Goal: Information Seeking & Learning: Learn about a topic

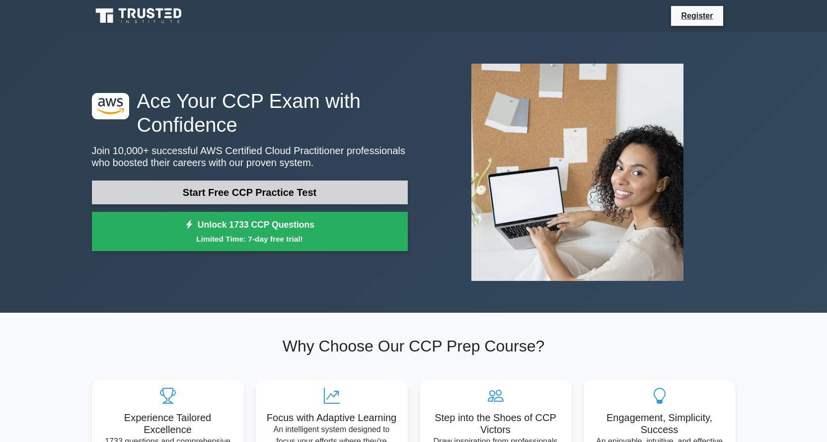
click at [301, 194] on link "Start Free CCP Practice Test" at bounding box center [250, 192] width 316 height 24
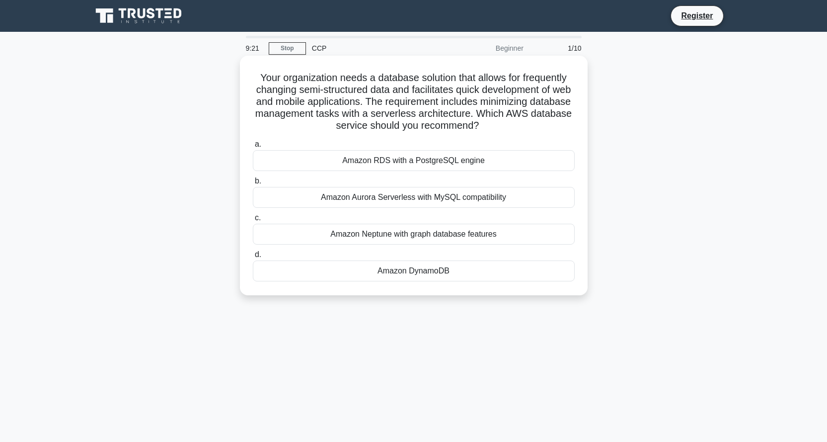
click at [465, 199] on div "Amazon Aurora Serverless with MySQL compatibility" at bounding box center [414, 197] width 322 height 21
click at [253, 184] on input "b. Amazon Aurora Serverless with MySQL compatibility" at bounding box center [253, 181] width 0 height 6
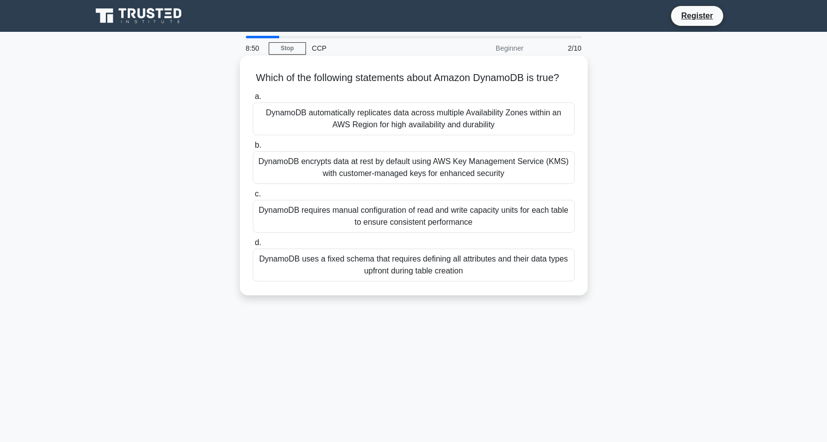
click at [439, 128] on div "DynamoDB automatically replicates data across multiple Availability Zones withi…" at bounding box center [414, 118] width 322 height 33
click at [253, 100] on input "a. DynamoDB automatically replicates data across multiple Availability Zones wi…" at bounding box center [253, 96] width 0 height 6
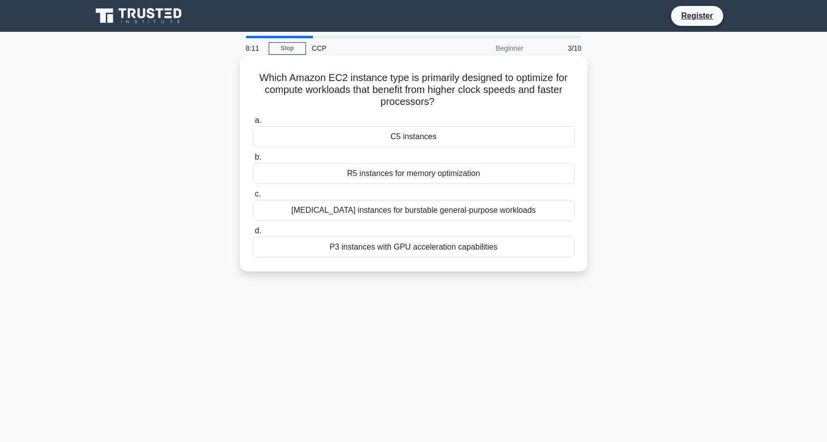
click at [468, 172] on div "R5 instances for memory optimization" at bounding box center [414, 173] width 322 height 21
click at [253, 160] on input "b. R5 instances for memory optimization" at bounding box center [253, 157] width 0 height 6
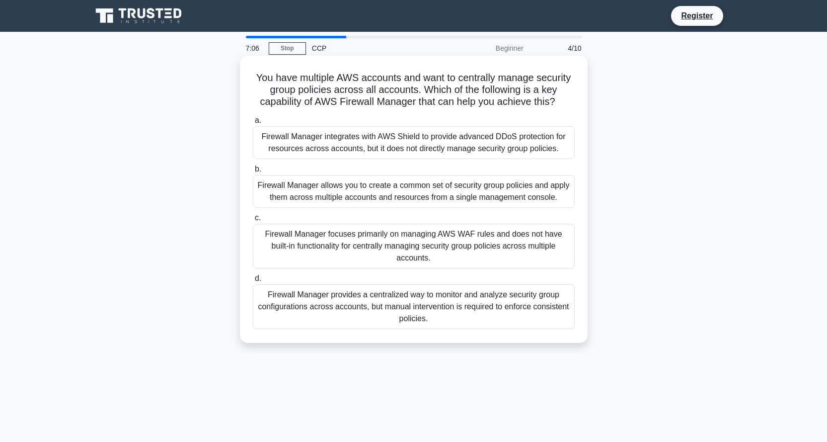
click at [381, 192] on div "Firewall Manager allows you to create a common set of security group policies a…" at bounding box center [414, 191] width 322 height 33
click at [253, 172] on input "b. Firewall Manager allows you to create a common set of security group policie…" at bounding box center [253, 169] width 0 height 6
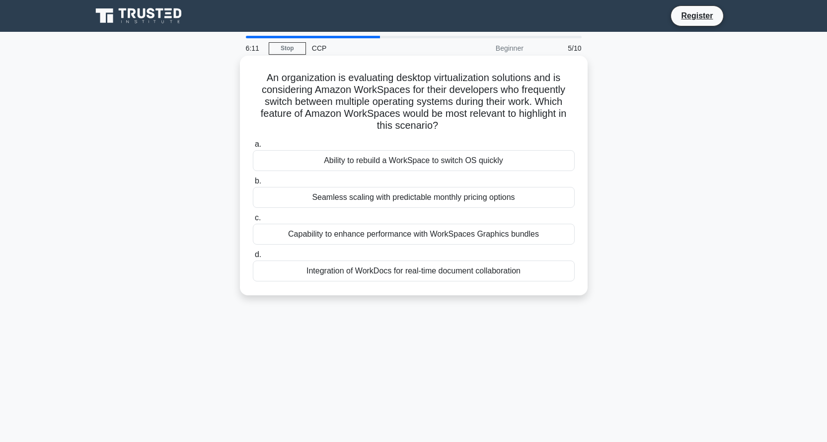
click at [408, 195] on div "Seamless scaling with predictable monthly pricing options" at bounding box center [414, 197] width 322 height 21
click at [253, 184] on input "b. Seamless scaling with predictable monthly pricing options" at bounding box center [253, 181] width 0 height 6
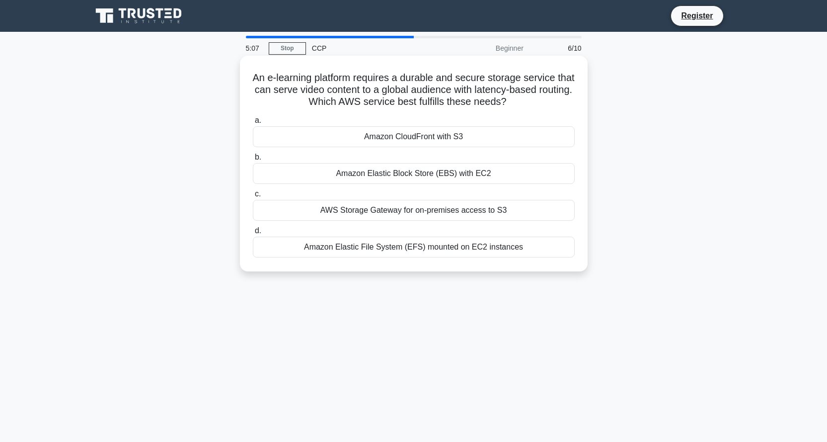
click at [458, 141] on div "Amazon CloudFront with S3" at bounding box center [414, 136] width 322 height 21
click at [253, 124] on input "a. Amazon CloudFront with S3" at bounding box center [253, 120] width 0 height 6
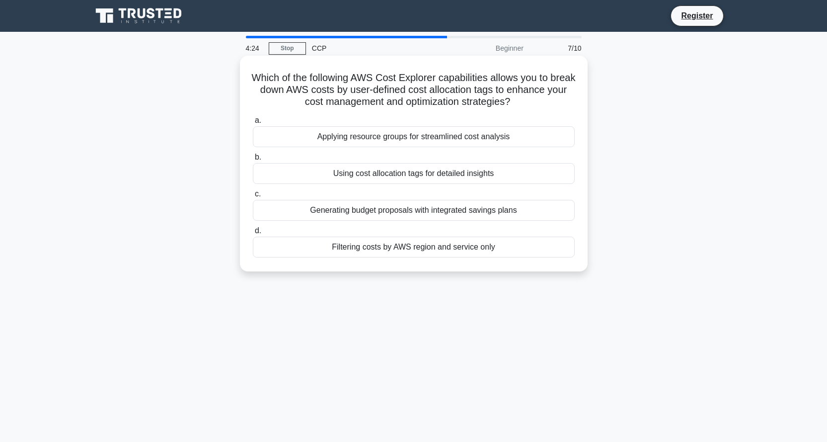
click at [460, 173] on div "Using cost allocation tags for detailed insights" at bounding box center [414, 173] width 322 height 21
click at [253, 160] on input "b. Using cost allocation tags for detailed insights" at bounding box center [253, 157] width 0 height 6
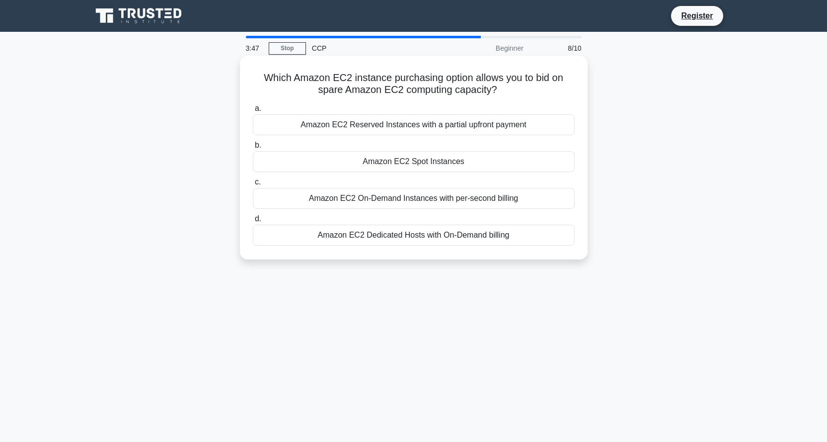
click at [381, 125] on div "Amazon EC2 Reserved Instances with a partial upfront payment" at bounding box center [414, 124] width 322 height 21
click at [253, 112] on input "a. Amazon EC2 Reserved Instances with a partial upfront payment" at bounding box center [253, 108] width 0 height 6
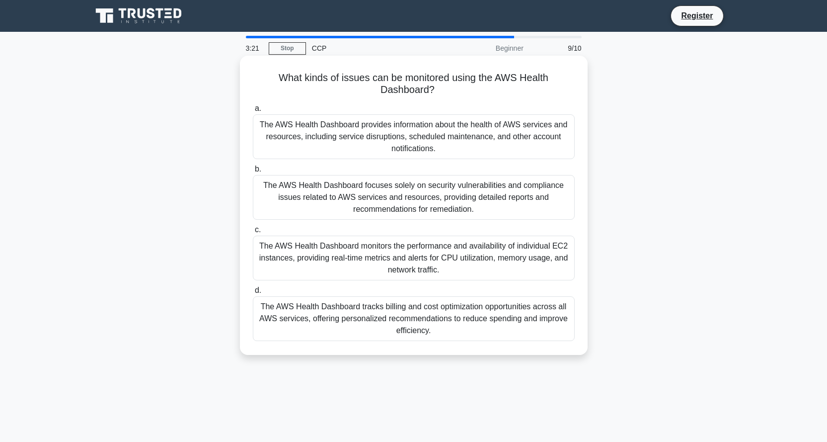
click at [414, 253] on div "The AWS Health Dashboard monitors the performance and availability of individua…" at bounding box center [414, 257] width 322 height 45
click at [253, 233] on input "c. The AWS Health Dashboard monitors the performance and availability of indivi…" at bounding box center [253, 229] width 0 height 6
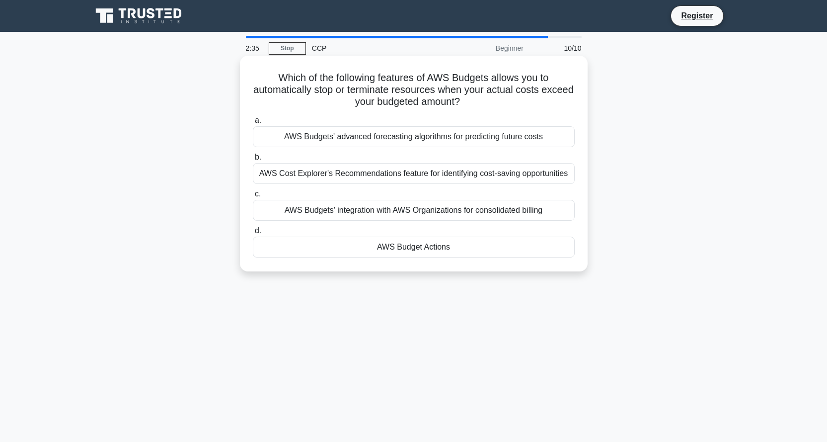
click at [376, 214] on div "AWS Budgets' integration with AWS Organizations for consolidated billing" at bounding box center [414, 210] width 322 height 21
click at [253, 197] on input "c. AWS Budgets' integration with AWS Organizations for consolidated billing" at bounding box center [253, 194] width 0 height 6
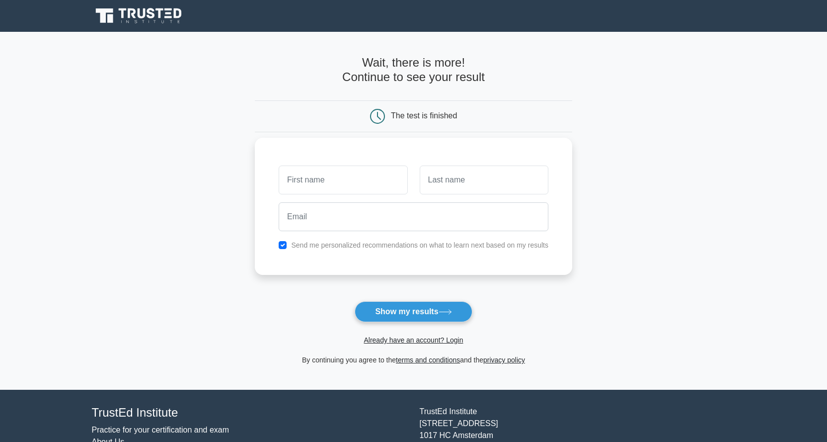
click at [358, 178] on input "text" at bounding box center [343, 179] width 129 height 29
click at [398, 308] on button "Show my results" at bounding box center [413, 311] width 117 height 21
click at [365, 173] on input "text" at bounding box center [343, 179] width 129 height 29
click at [367, 176] on input "text" at bounding box center [343, 179] width 129 height 29
type input "Salwati"
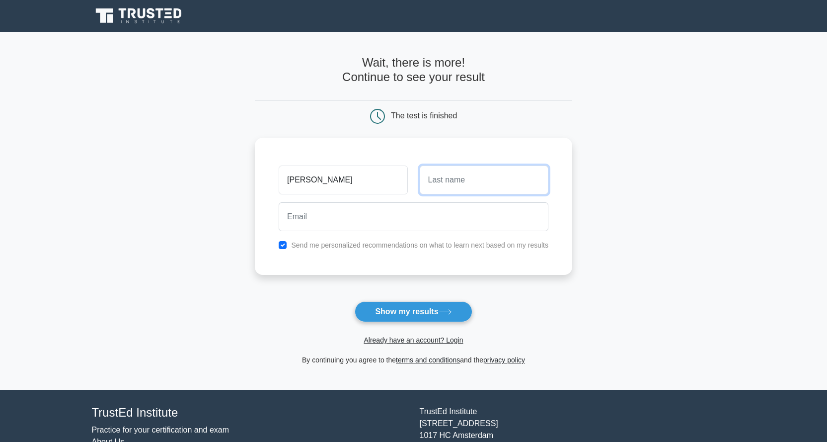
click at [440, 174] on input "text" at bounding box center [484, 179] width 129 height 29
click at [514, 168] on input "text" at bounding box center [484, 179] width 129 height 29
type input "Haron"
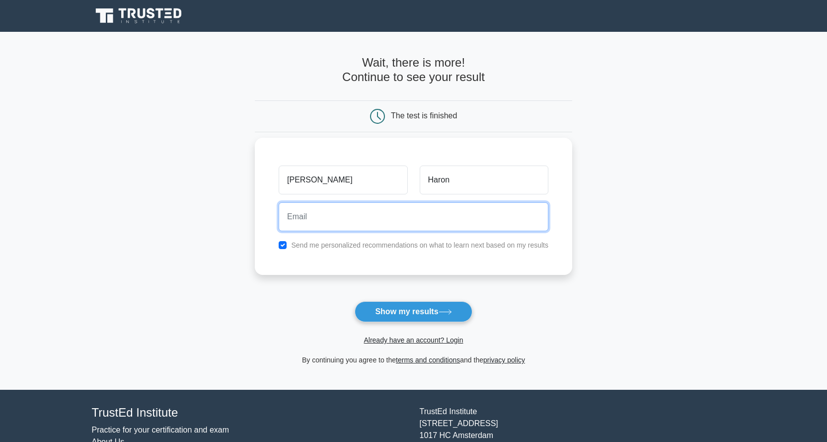
click at [341, 224] on input "email" at bounding box center [414, 216] width 270 height 29
type input "norsalwati.haron@gmail.com"
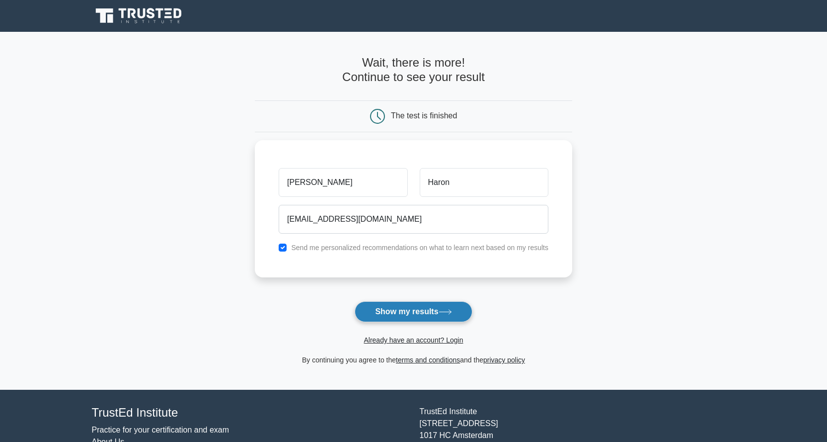
click at [405, 311] on button "Show my results" at bounding box center [413, 311] width 117 height 21
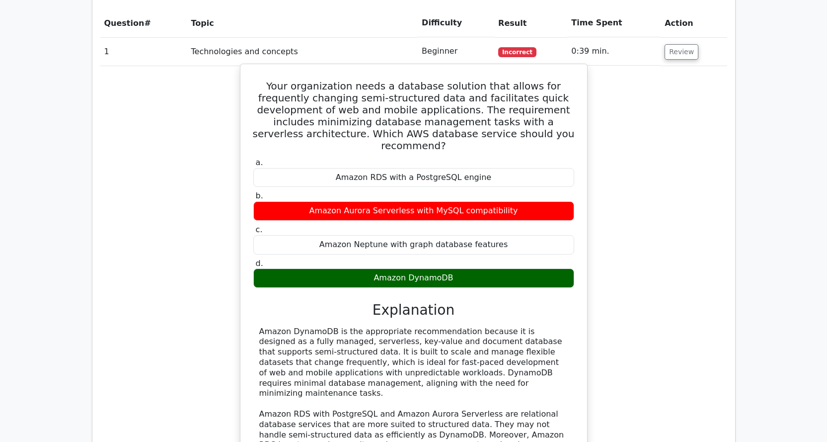
scroll to position [795, 0]
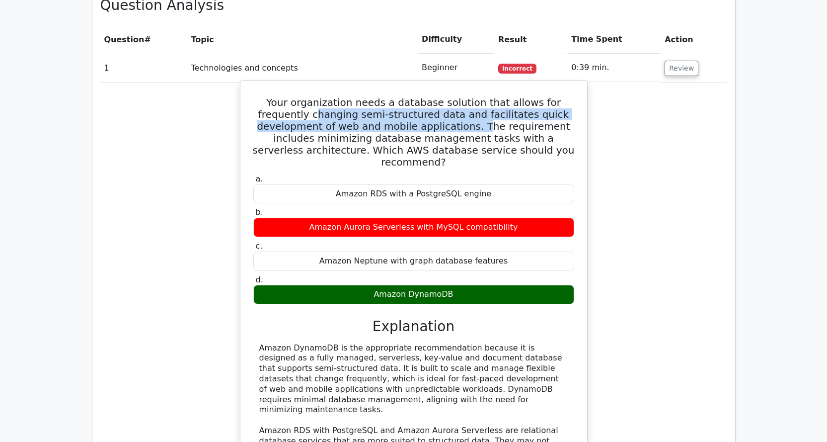
drag, startPoint x: 267, startPoint y: 75, endPoint x: 405, endPoint y: 90, distance: 139.0
click at [405, 96] on h5 "Your organization needs a database solution that allows for frequently changing…" at bounding box center [413, 132] width 323 height 72
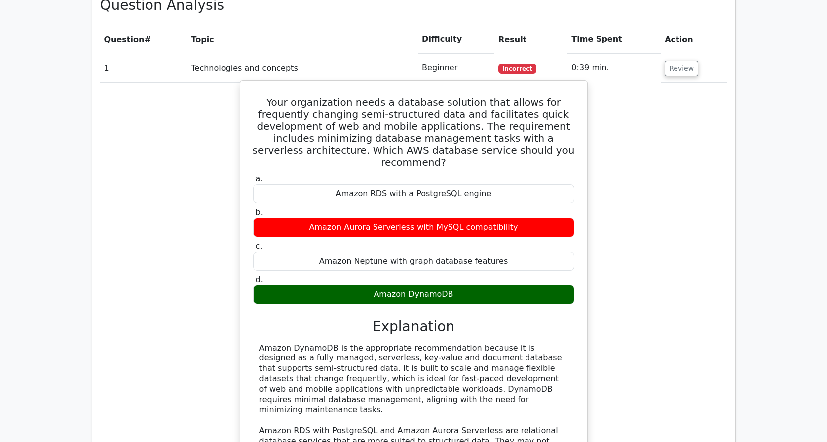
click at [478, 343] on div "Amazon DynamoDB is the appropriate recommendation because it is designed as a f…" at bounding box center [413, 431] width 309 height 176
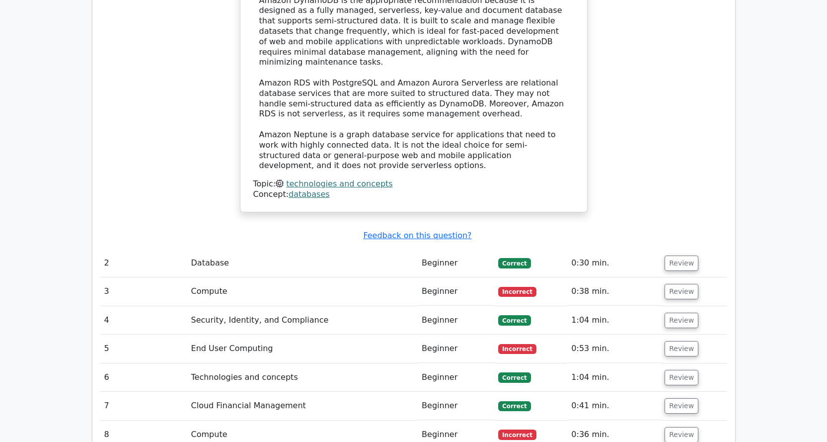
scroll to position [1142, 0]
click at [667, 255] on button "Review" at bounding box center [682, 262] width 34 height 15
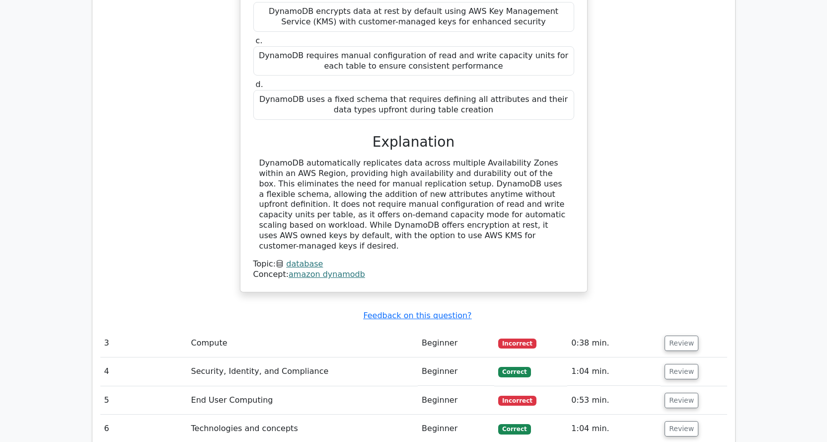
scroll to position [1540, 0]
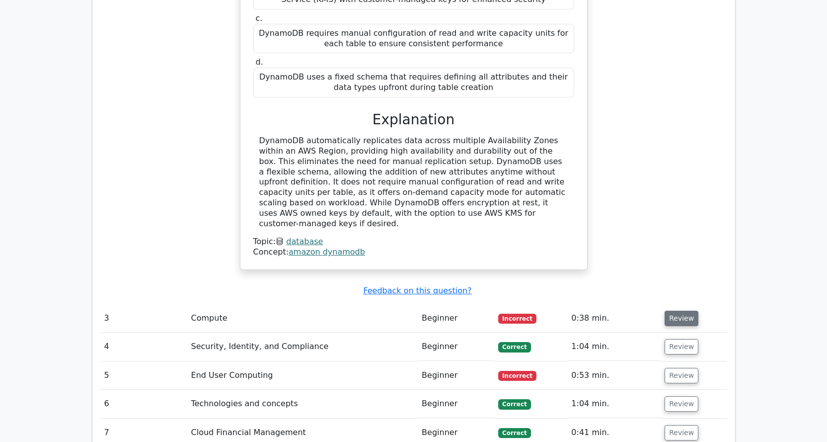
click at [673, 310] on button "Review" at bounding box center [682, 317] width 34 height 15
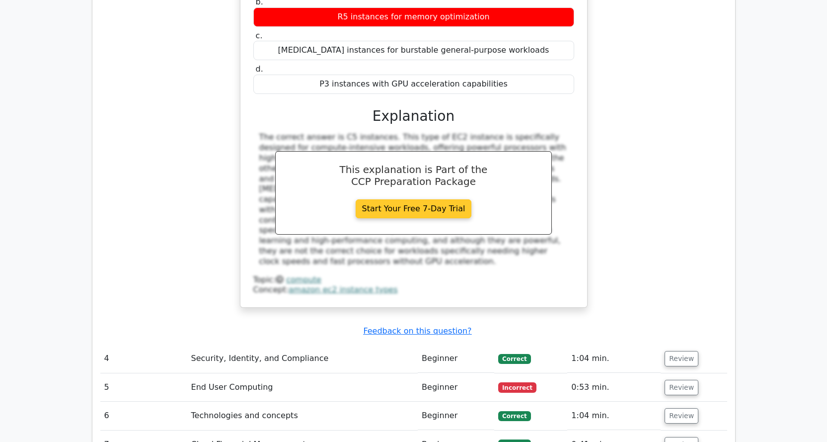
scroll to position [1987, 0]
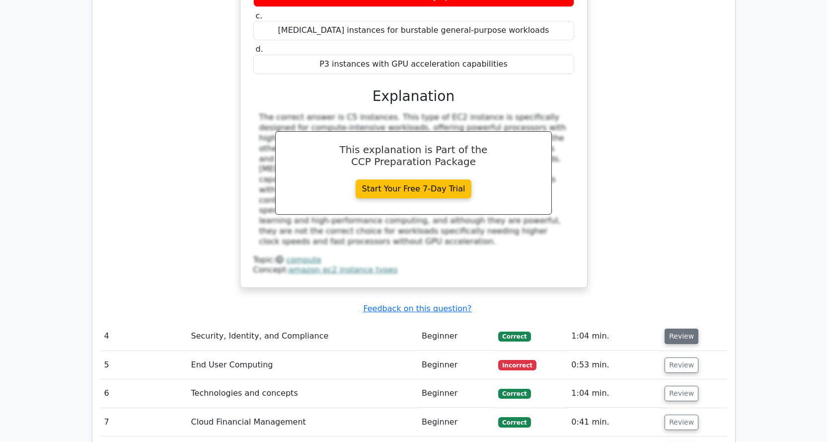
click at [680, 328] on button "Review" at bounding box center [682, 335] width 34 height 15
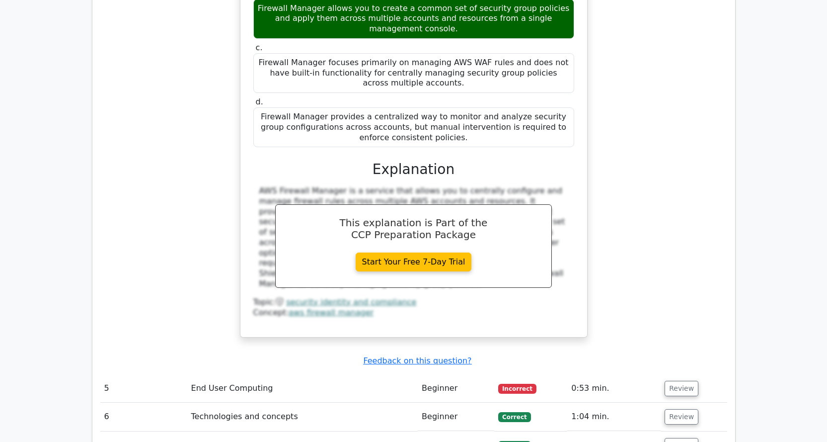
scroll to position [2483, 0]
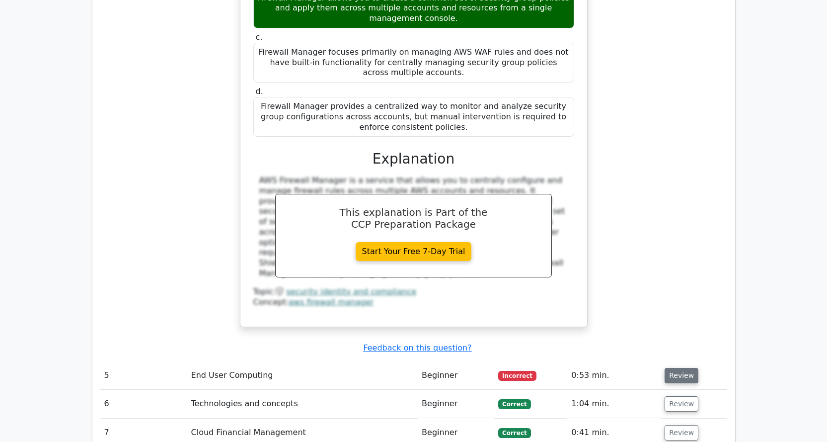
click at [678, 368] on button "Review" at bounding box center [682, 375] width 34 height 15
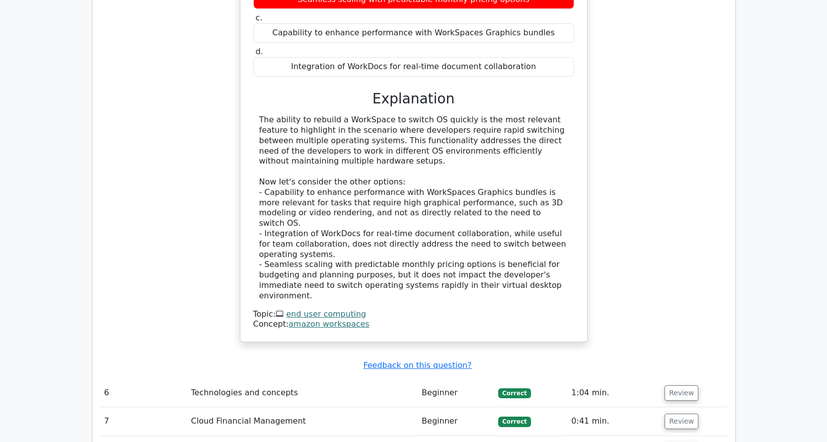
scroll to position [3030, 0]
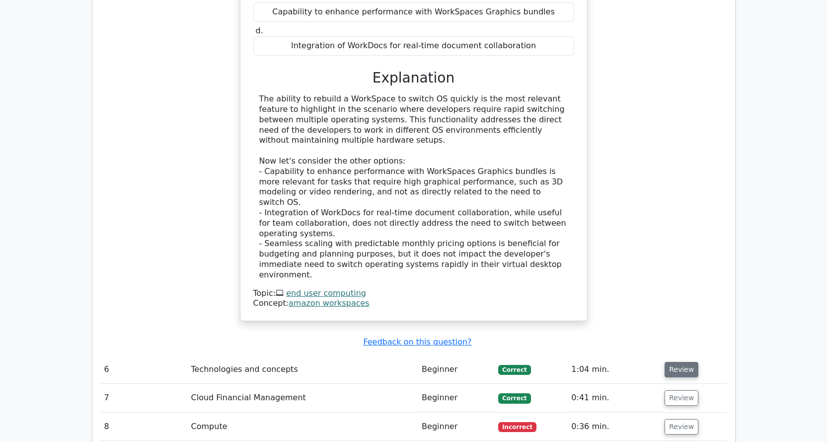
click at [676, 362] on button "Review" at bounding box center [682, 369] width 34 height 15
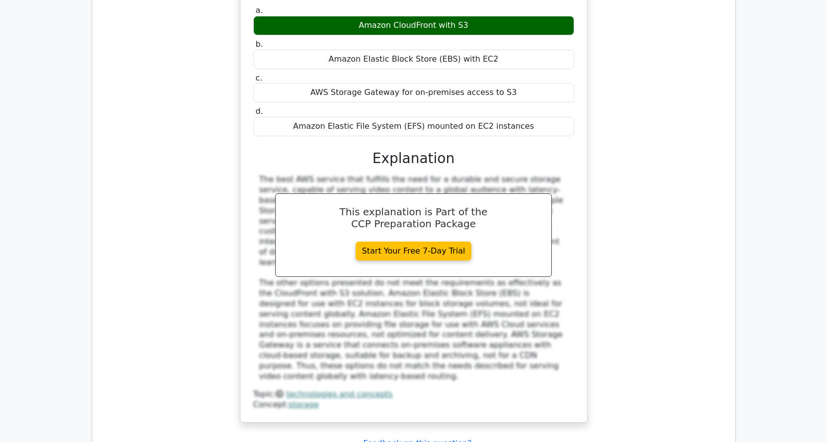
scroll to position [3526, 0]
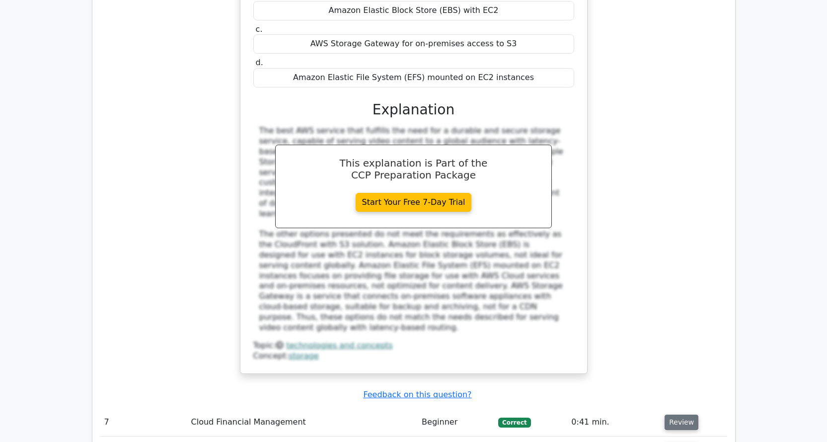
click at [669, 414] on button "Review" at bounding box center [682, 421] width 34 height 15
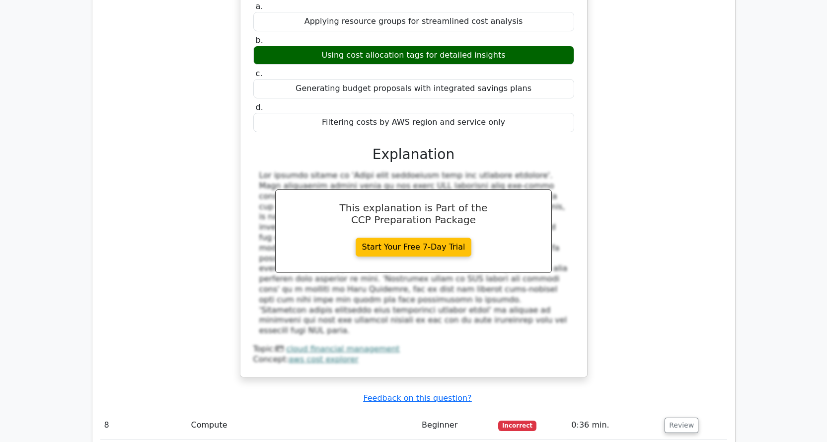
scroll to position [4023, 0]
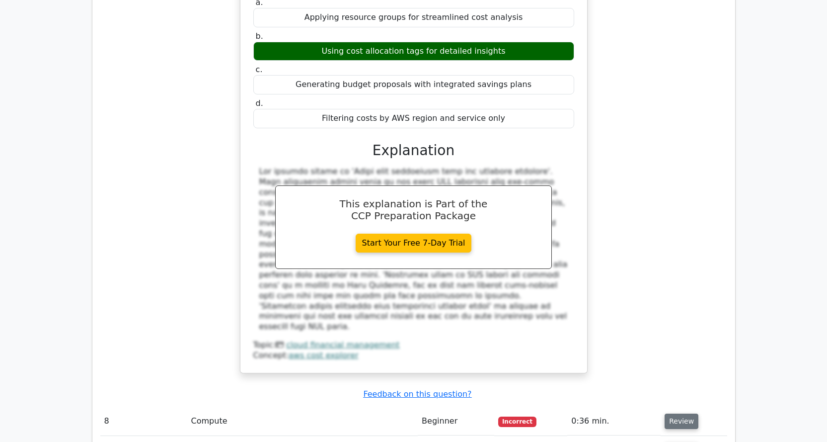
click at [678, 413] on button "Review" at bounding box center [682, 420] width 34 height 15
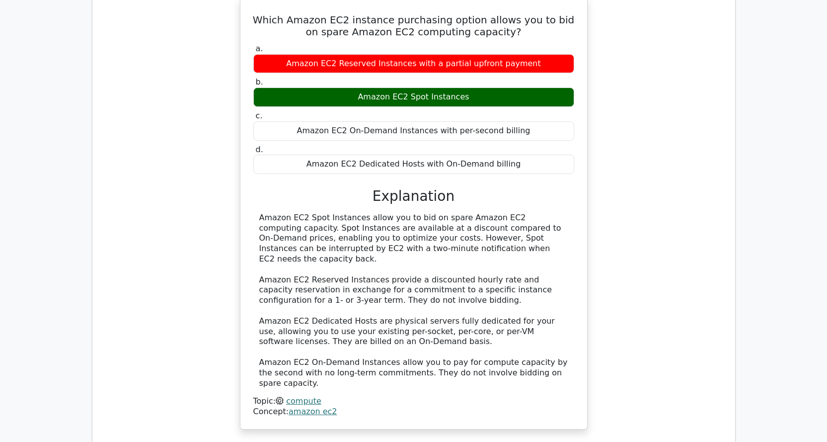
scroll to position [4460, 0]
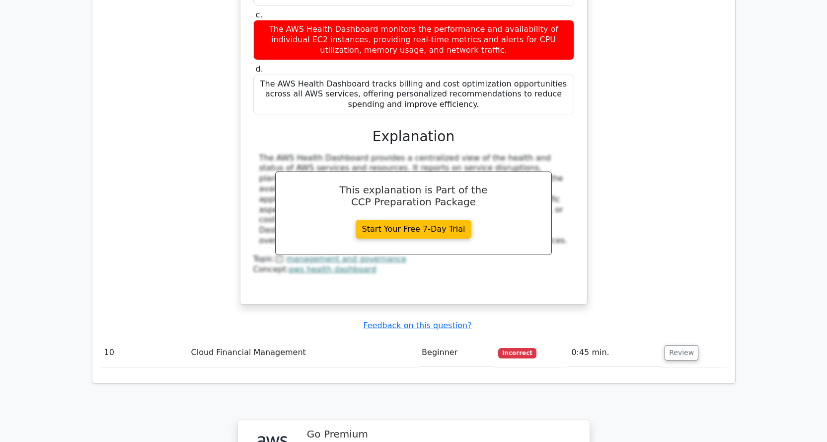
scroll to position [5106, 0]
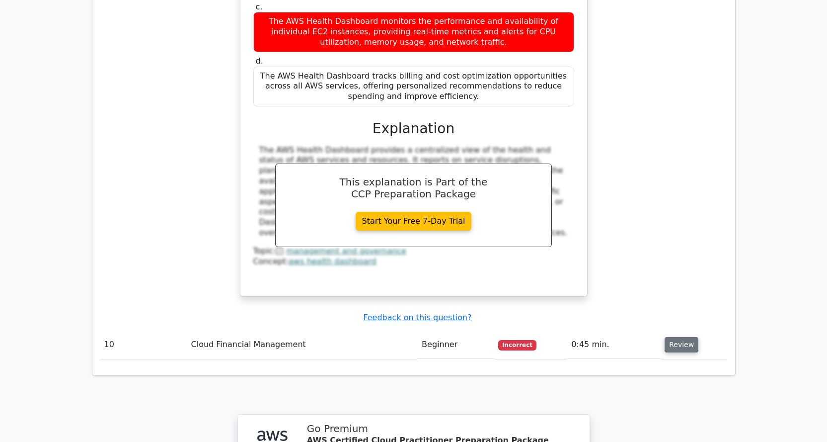
click at [676, 337] on button "Review" at bounding box center [682, 344] width 34 height 15
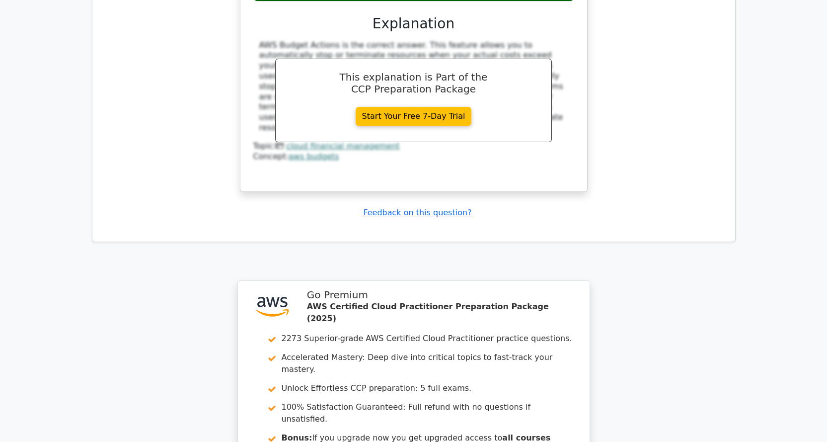
scroll to position [5665, 0]
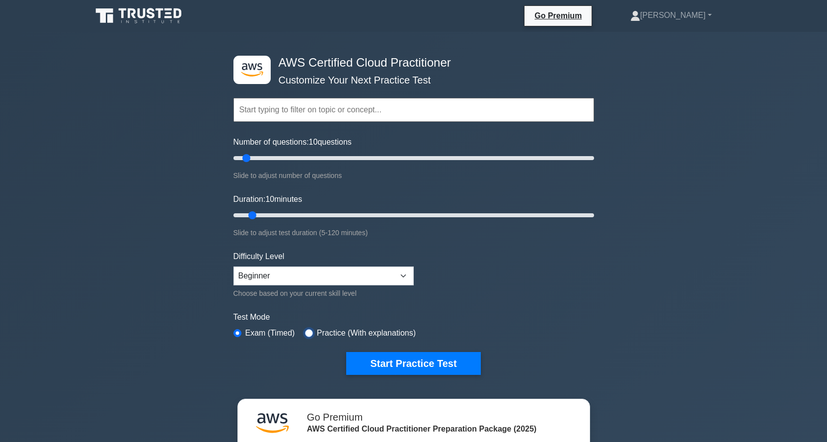
click at [306, 333] on input "radio" at bounding box center [309, 333] width 8 height 8
radio input "true"
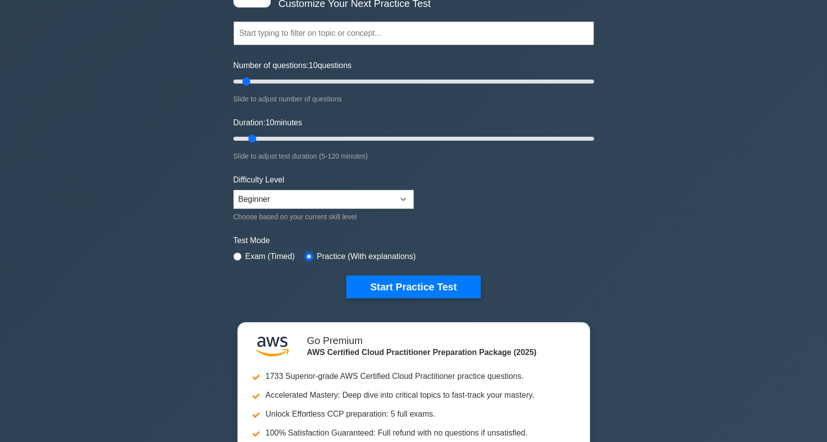
scroll to position [50, 0]
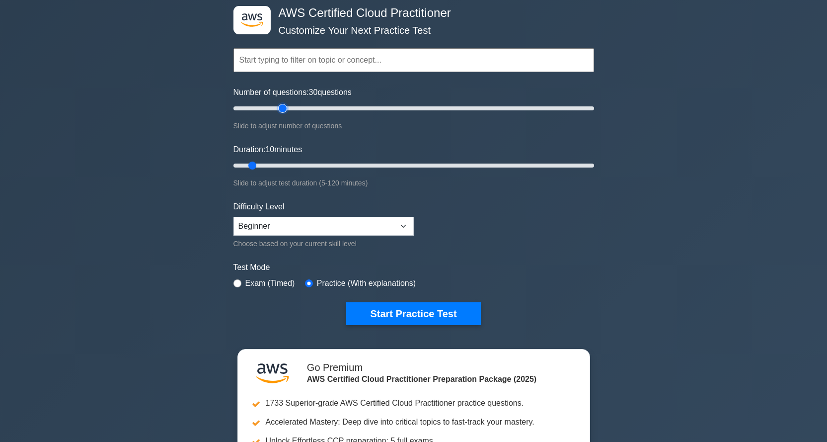
drag, startPoint x: 248, startPoint y: 106, endPoint x: 284, endPoint y: 106, distance: 35.8
type input "30"
click at [284, 106] on input "Number of questions: 30 questions" at bounding box center [413, 108] width 361 height 12
drag, startPoint x: 252, startPoint y: 162, endPoint x: 325, endPoint y: 160, distance: 73.1
type input "35"
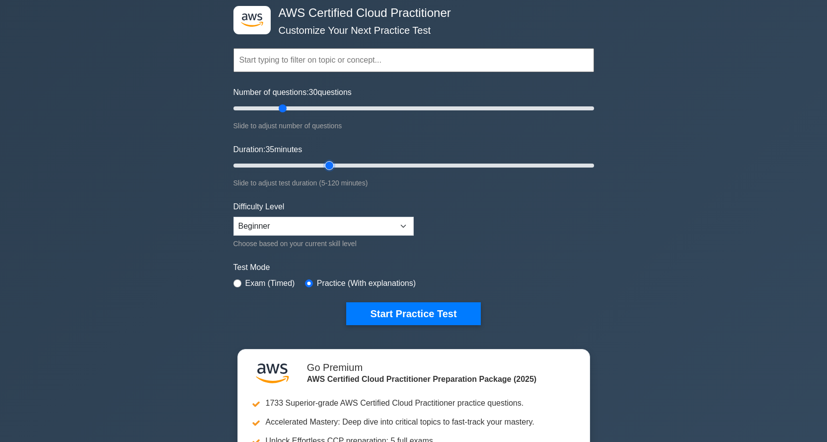
click at [325, 160] on input "Duration: 35 minutes" at bounding box center [413, 165] width 361 height 12
click at [236, 281] on input "radio" at bounding box center [237, 283] width 8 height 8
radio input "true"
click at [307, 282] on input "radio" at bounding box center [309, 283] width 8 height 8
radio input "true"
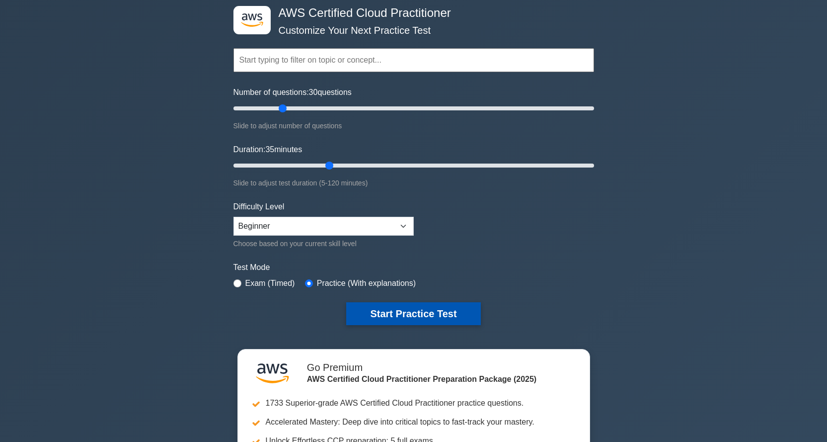
click at [419, 308] on button "Start Practice Test" at bounding box center [413, 313] width 134 height 23
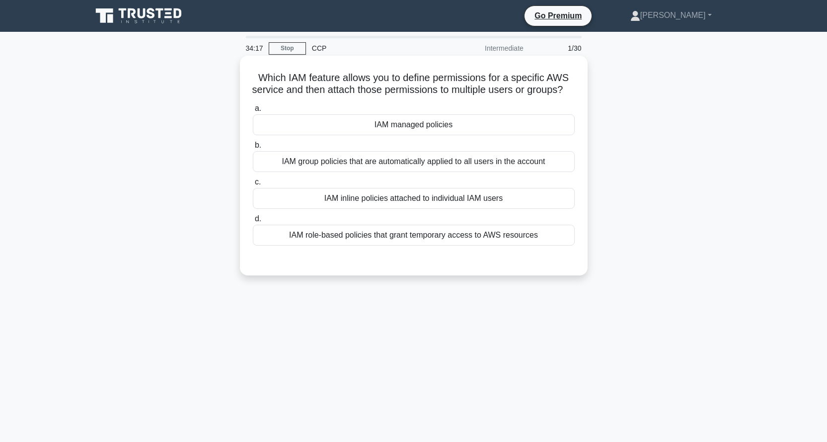
click at [402, 172] on div "IAM group policies that are automatically applied to all users in the account" at bounding box center [414, 161] width 322 height 21
click at [253, 149] on input "b. IAM group policies that are automatically applied to all users in the account" at bounding box center [253, 145] width 0 height 6
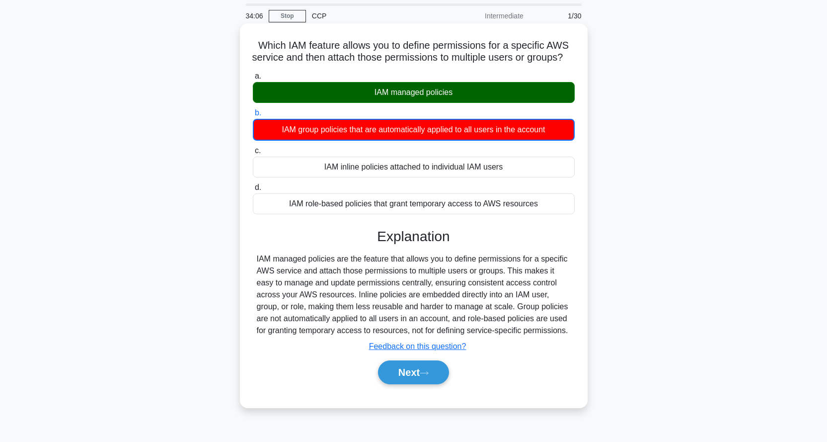
scroll to position [50, 0]
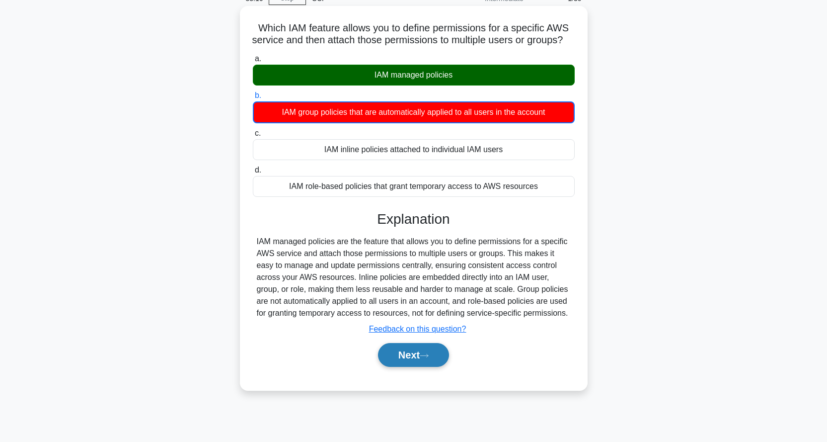
click at [429, 361] on button "Next" at bounding box center [413, 355] width 71 height 24
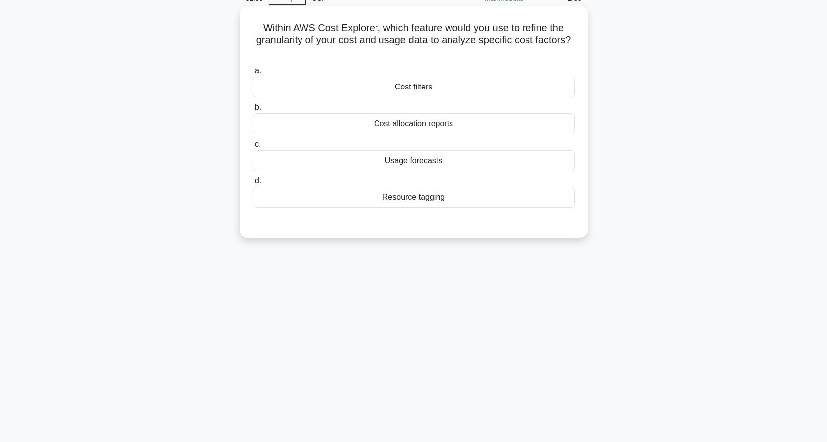
click at [439, 126] on div "Cost allocation reports" at bounding box center [414, 123] width 322 height 21
click at [253, 111] on input "b. Cost allocation reports" at bounding box center [253, 107] width 0 height 6
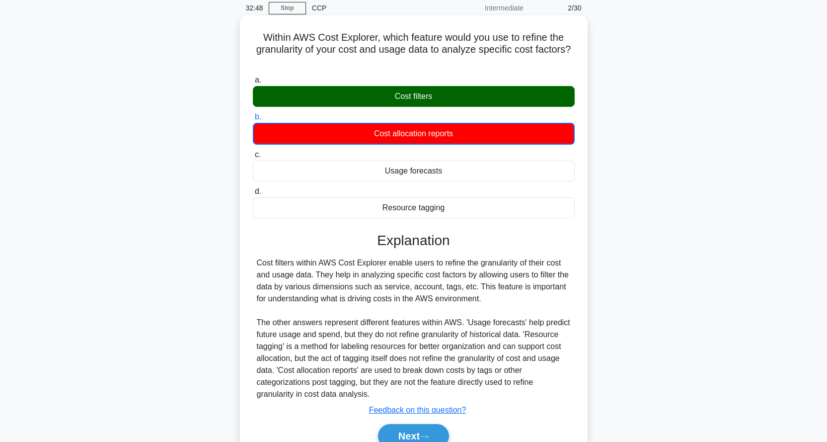
scroll to position [95, 0]
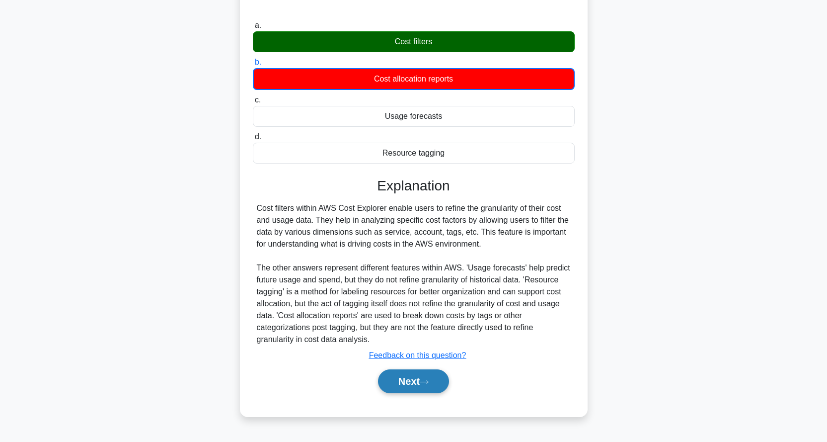
click at [412, 381] on button "Next" at bounding box center [413, 381] width 71 height 24
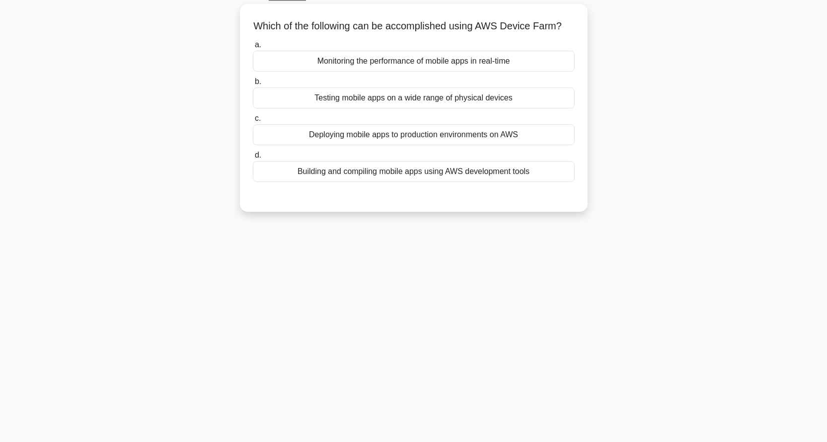
scroll to position [0, 0]
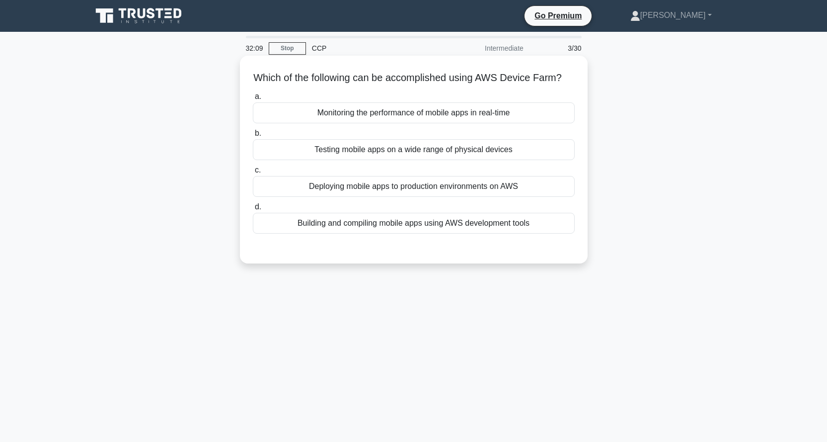
click at [426, 233] on div "Building and compiling mobile apps using AWS development tools" at bounding box center [414, 223] width 322 height 21
click at [253, 210] on input "d. Building and compiling mobile apps using AWS development tools" at bounding box center [253, 207] width 0 height 6
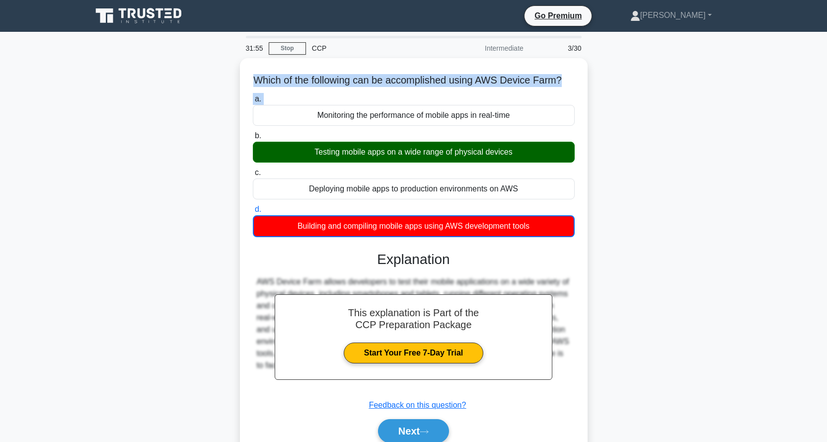
drag, startPoint x: 242, startPoint y: 58, endPoint x: 231, endPoint y: 135, distance: 77.2
click at [231, 135] on div "Which of the following can be accomplished using AWS Device Farm? .spinner_0XTQ…" at bounding box center [414, 268] width 656 height 420
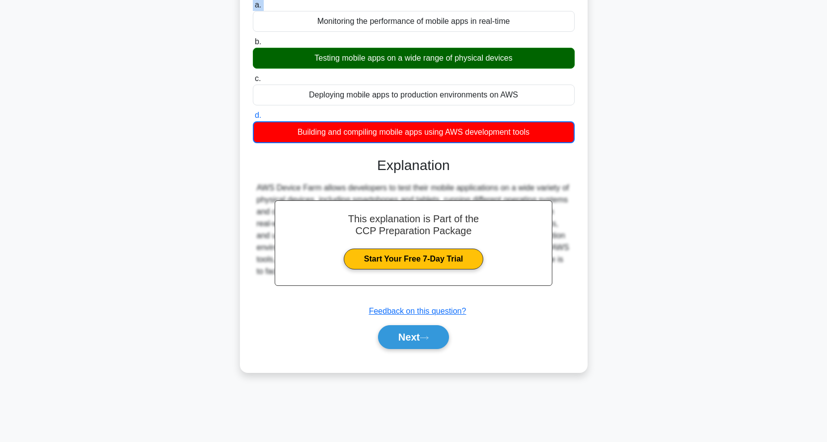
scroll to position [95, 0]
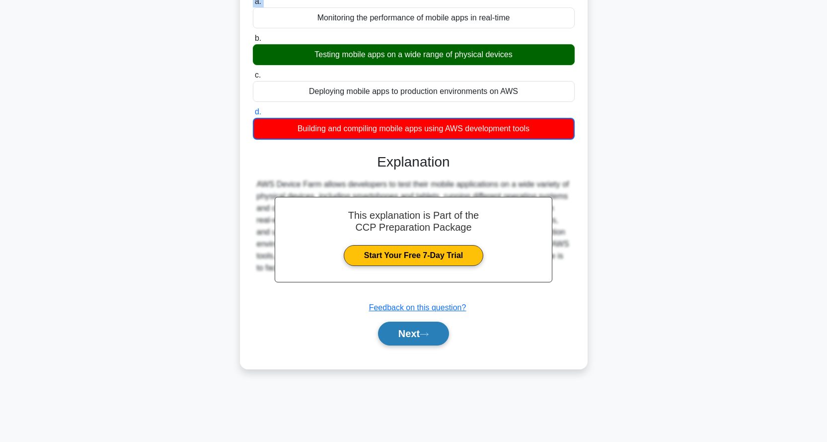
click at [414, 343] on button "Next" at bounding box center [413, 333] width 71 height 24
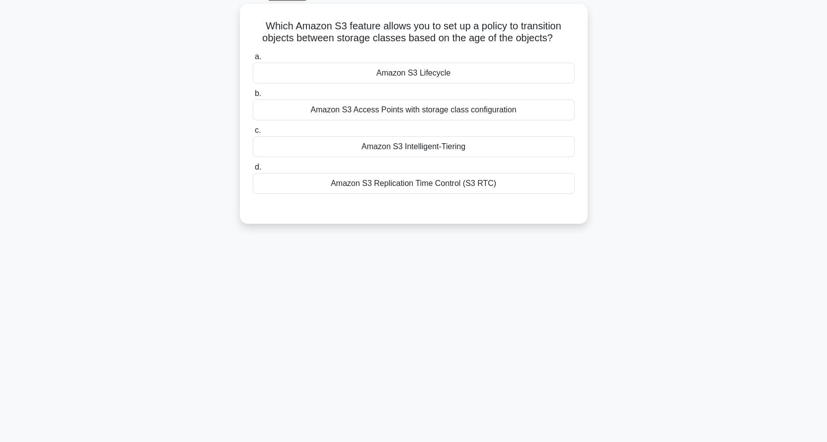
scroll to position [0, 0]
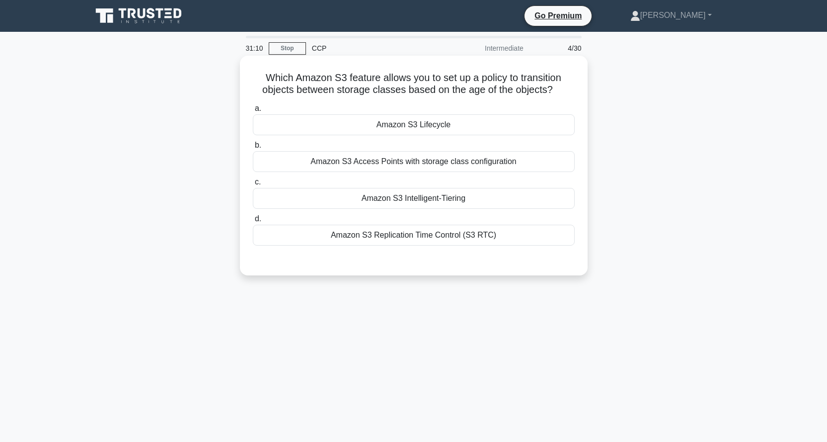
click at [458, 199] on div "Amazon S3 Intelligent-Tiering" at bounding box center [414, 198] width 322 height 21
click at [253, 185] on input "c. Amazon S3 Intelligent-Tiering" at bounding box center [253, 182] width 0 height 6
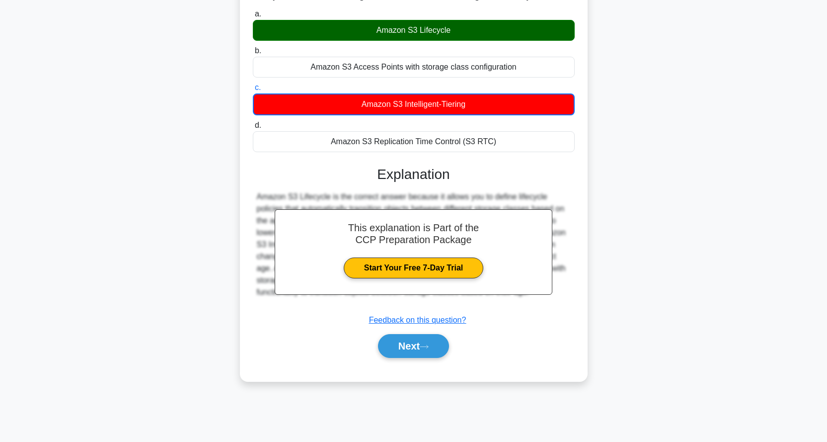
scroll to position [95, 0]
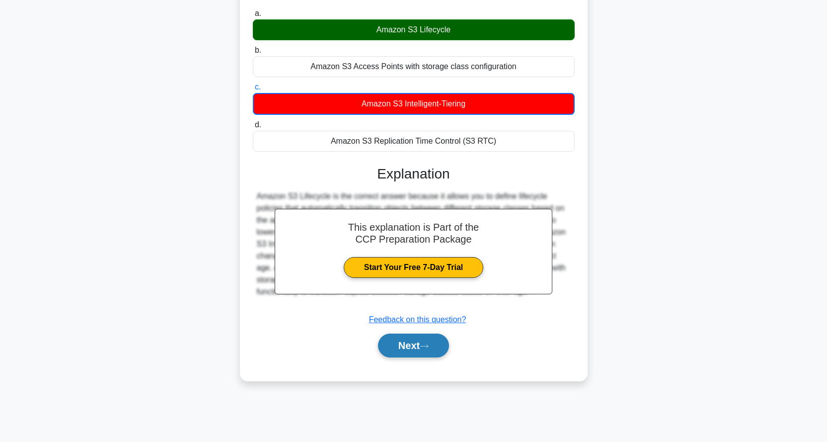
click at [412, 348] on button "Next" at bounding box center [413, 345] width 71 height 24
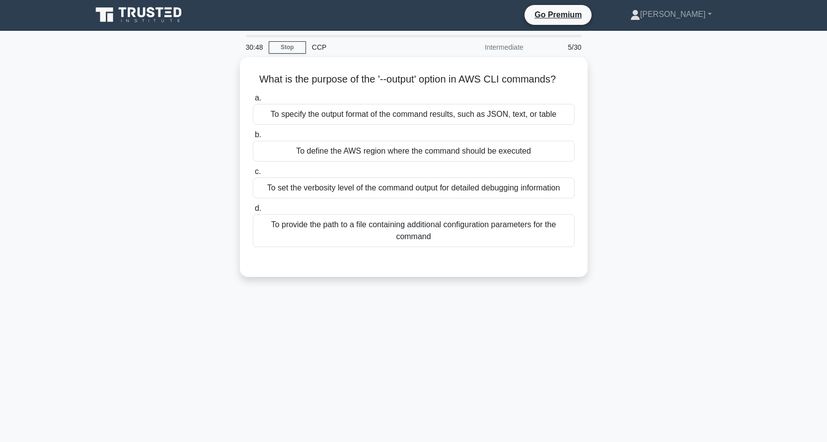
scroll to position [0, 0]
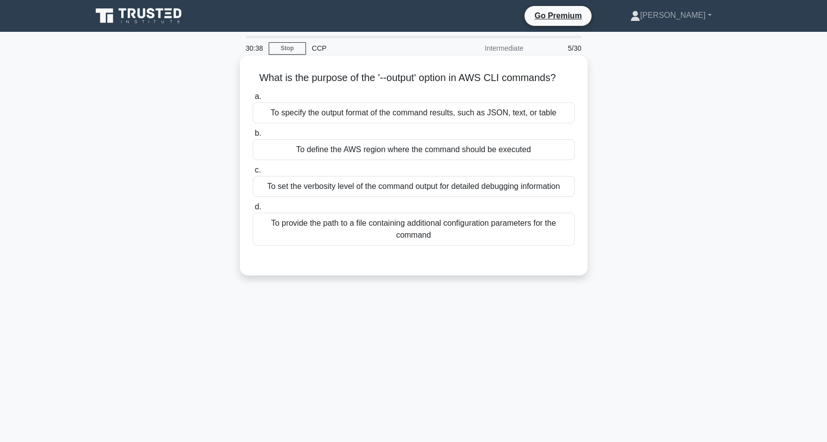
click at [463, 110] on div "To specify the output format of the command results, such as JSON, text, or tab…" at bounding box center [414, 112] width 322 height 21
click at [253, 100] on input "a. To specify the output format of the command results, such as JSON, text, or …" at bounding box center [253, 96] width 0 height 6
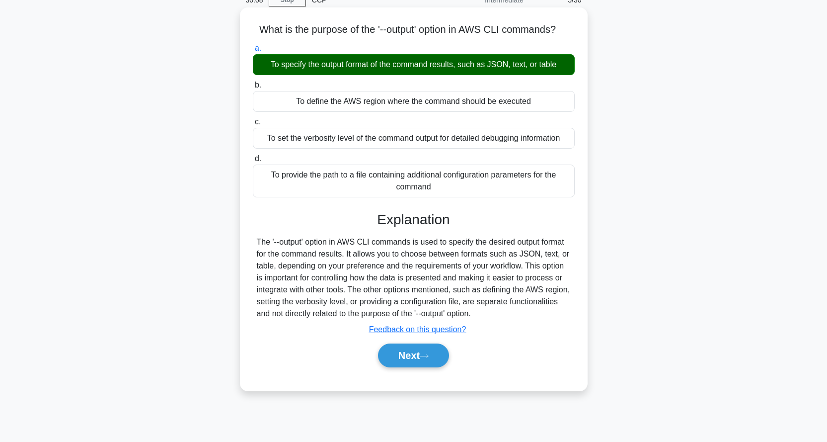
scroll to position [95, 0]
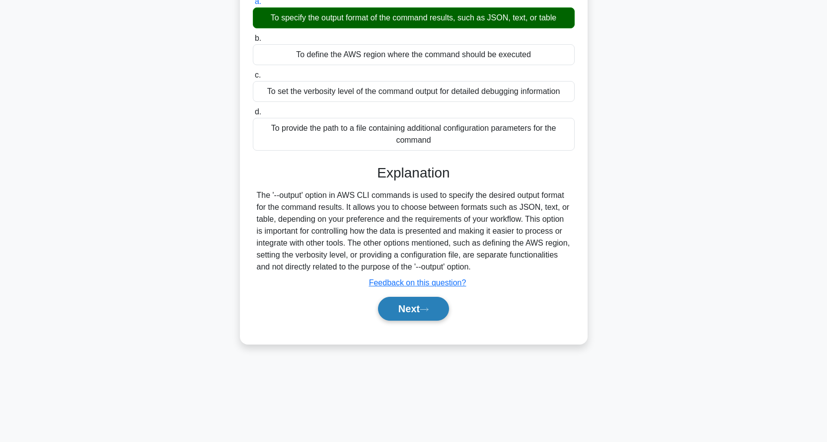
click at [400, 305] on button "Next" at bounding box center [413, 309] width 71 height 24
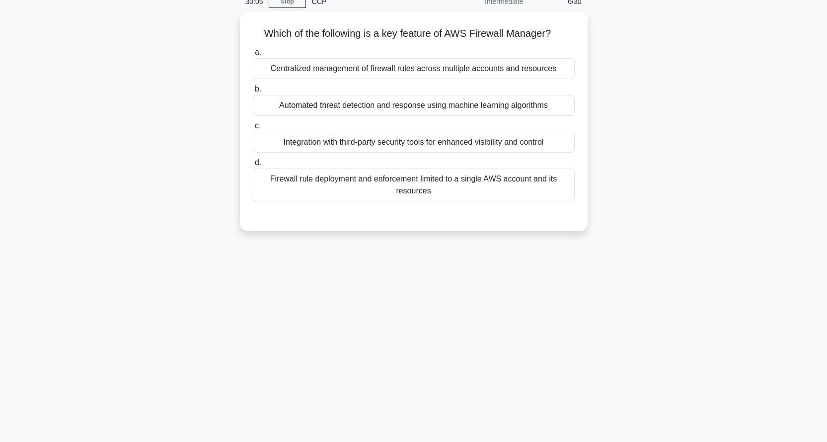
scroll to position [0, 0]
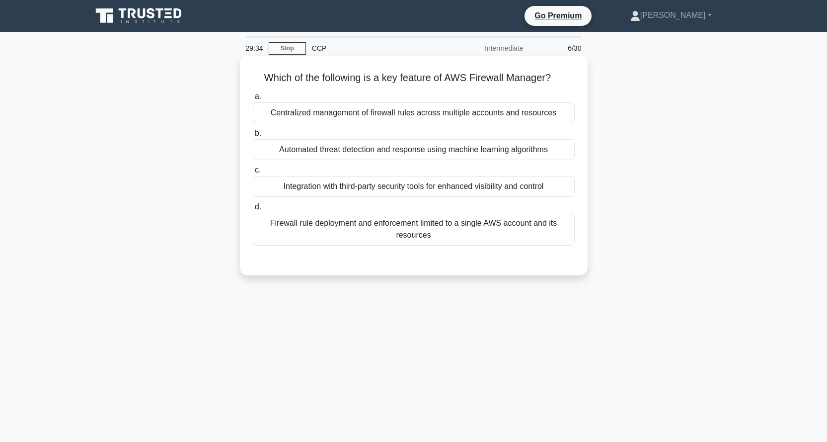
click at [505, 153] on div "Automated threat detection and response using machine learning algorithms" at bounding box center [414, 149] width 322 height 21
click at [253, 137] on input "b. Automated threat detection and response using machine learning algorithms" at bounding box center [253, 133] width 0 height 6
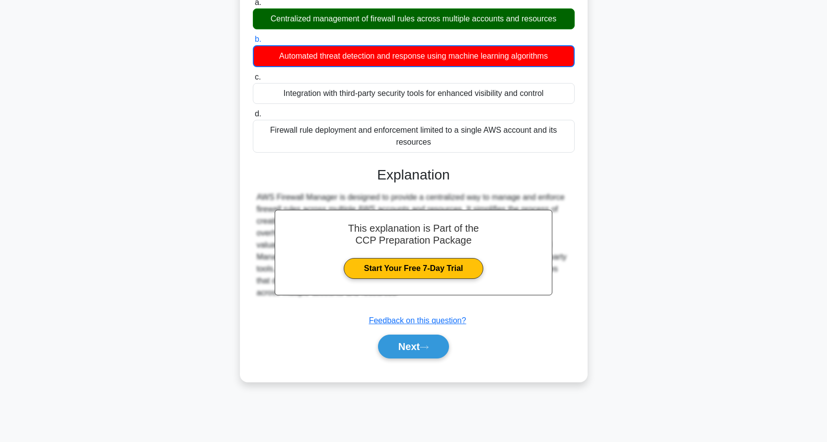
scroll to position [95, 0]
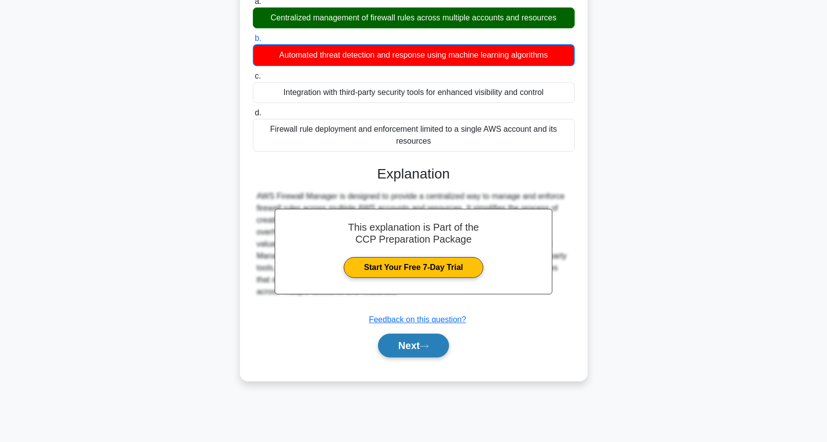
click at [423, 347] on button "Next" at bounding box center [413, 345] width 71 height 24
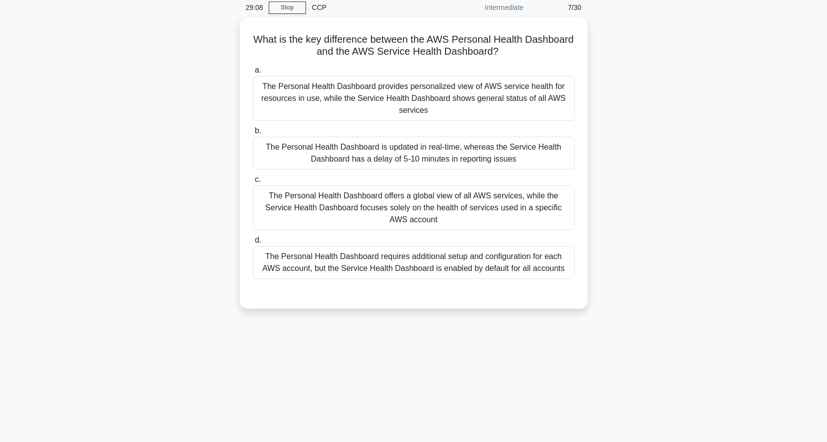
scroll to position [0, 0]
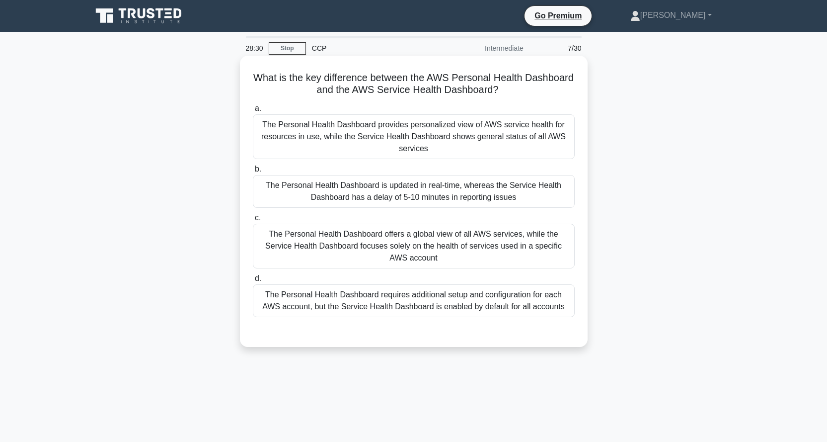
click at [438, 133] on div "The Personal Health Dashboard provides personalized view of AWS service health …" at bounding box center [414, 136] width 322 height 45
click at [253, 112] on input "a. The Personal Health Dashboard provides personalized view of AWS service heal…" at bounding box center [253, 108] width 0 height 6
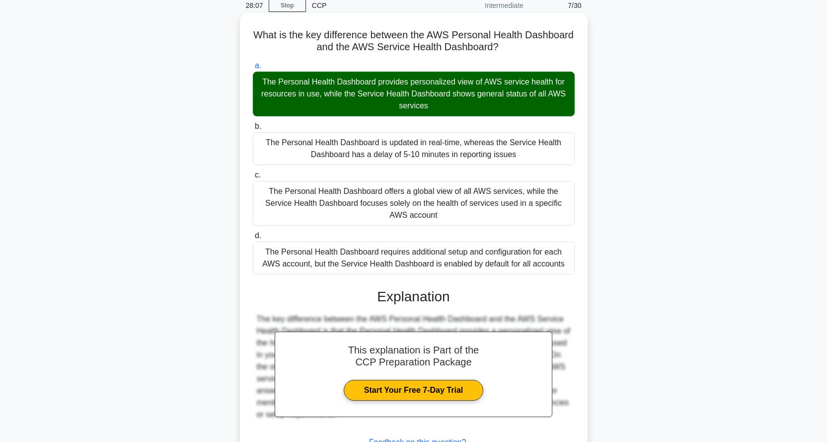
scroll to position [112, 0]
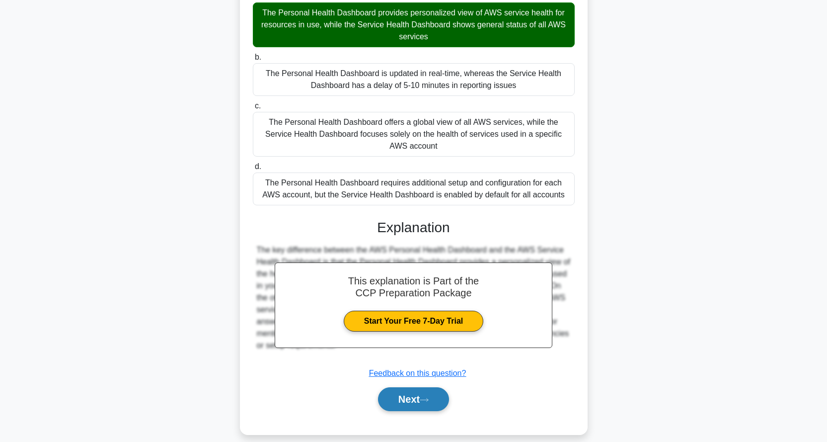
click at [413, 387] on button "Next" at bounding box center [413, 399] width 71 height 24
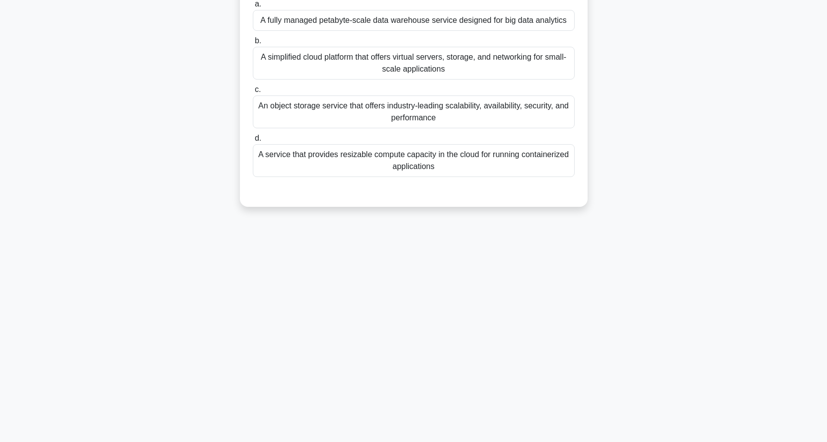
scroll to position [0, 0]
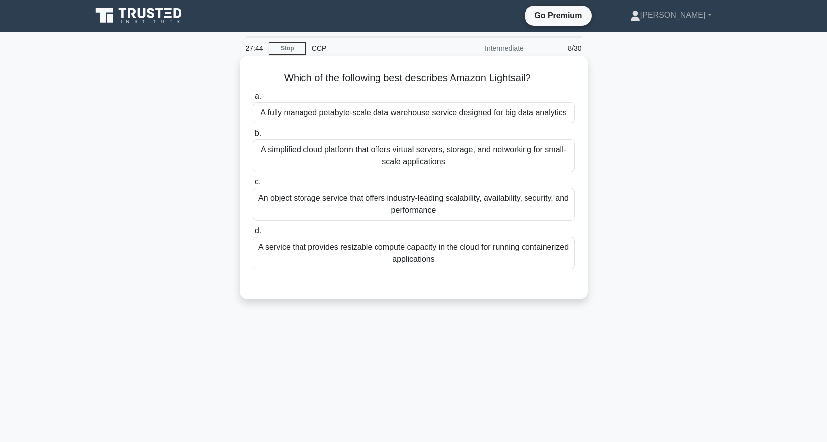
click at [463, 156] on div "A simplified cloud platform that offers virtual servers, storage, and networkin…" at bounding box center [414, 155] width 322 height 33
click at [253, 137] on input "b. A simplified cloud platform that offers virtual servers, storage, and networ…" at bounding box center [253, 133] width 0 height 6
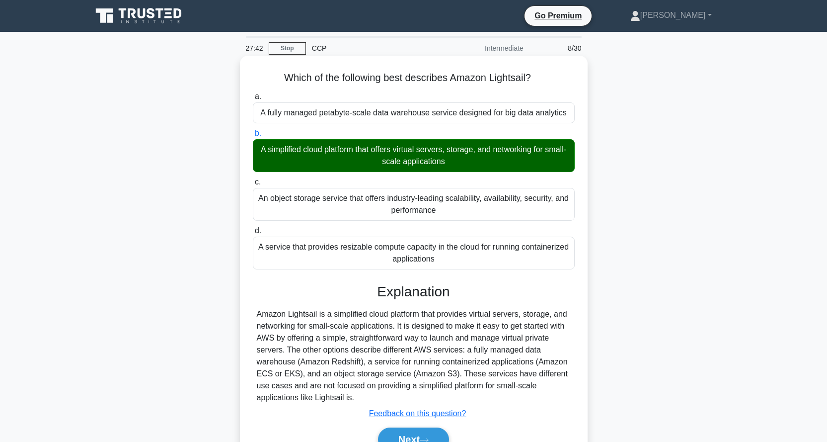
scroll to position [95, 0]
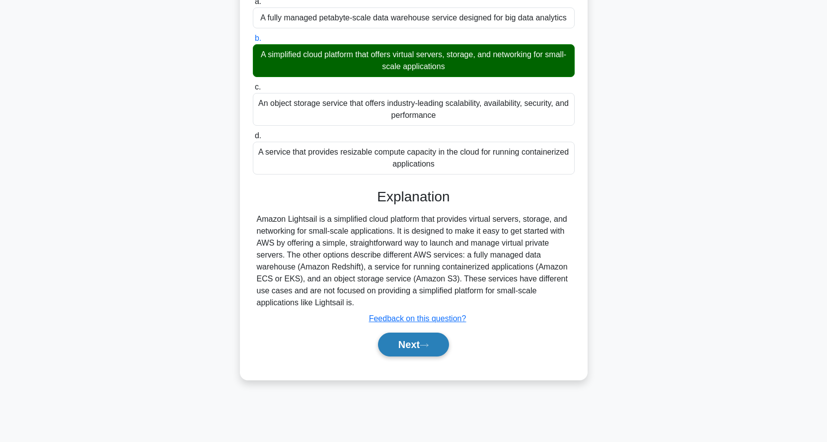
click at [406, 335] on button "Next" at bounding box center [413, 344] width 71 height 24
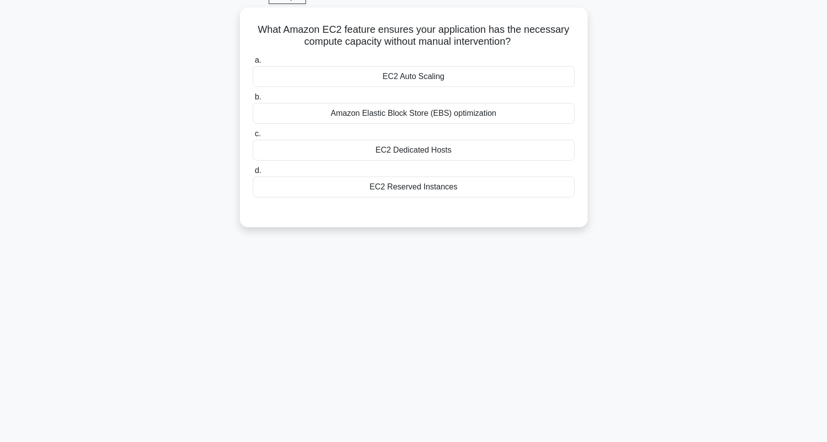
scroll to position [0, 0]
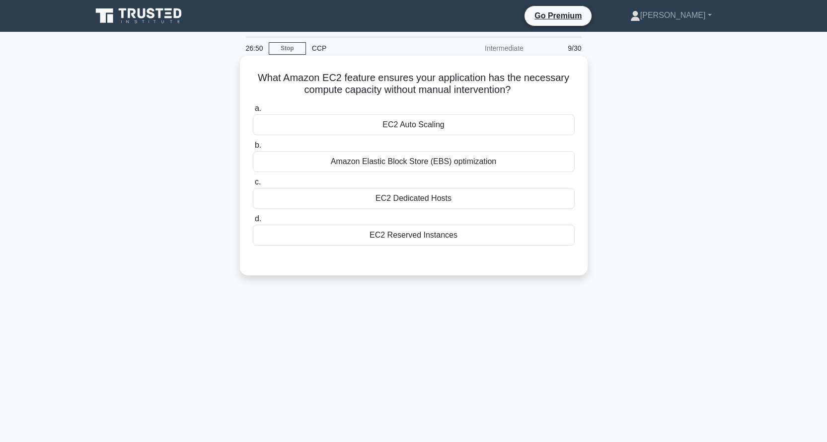
click at [435, 124] on div "EC2 Auto Scaling" at bounding box center [414, 124] width 322 height 21
click at [253, 112] on input "a. EC2 Auto Scaling" at bounding box center [253, 108] width 0 height 6
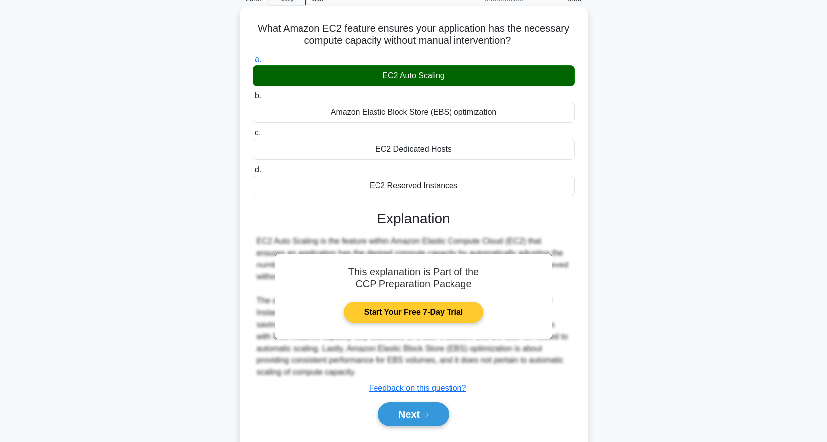
scroll to position [50, 0]
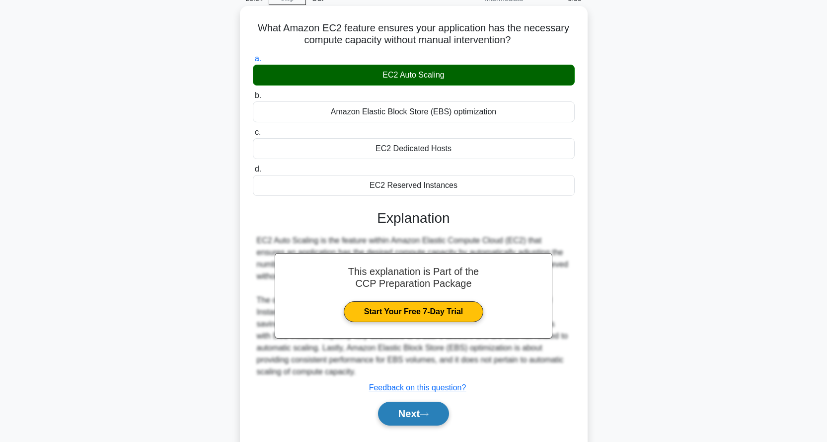
click at [410, 415] on button "Next" at bounding box center [413, 413] width 71 height 24
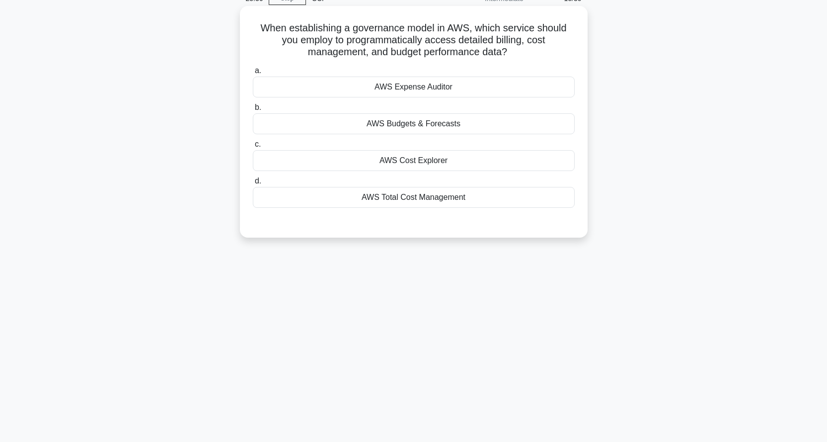
click at [408, 89] on div "AWS Expense Auditor" at bounding box center [414, 86] width 322 height 21
click at [253, 74] on input "a. AWS Expense Auditor" at bounding box center [253, 71] width 0 height 6
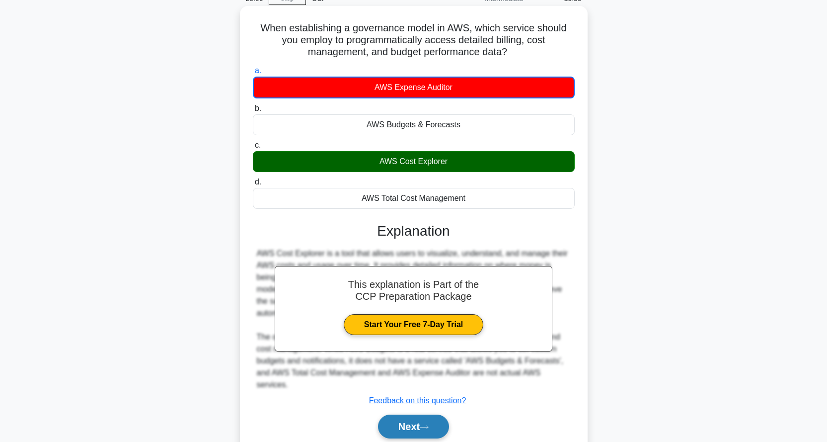
click at [412, 418] on button "Next" at bounding box center [413, 426] width 71 height 24
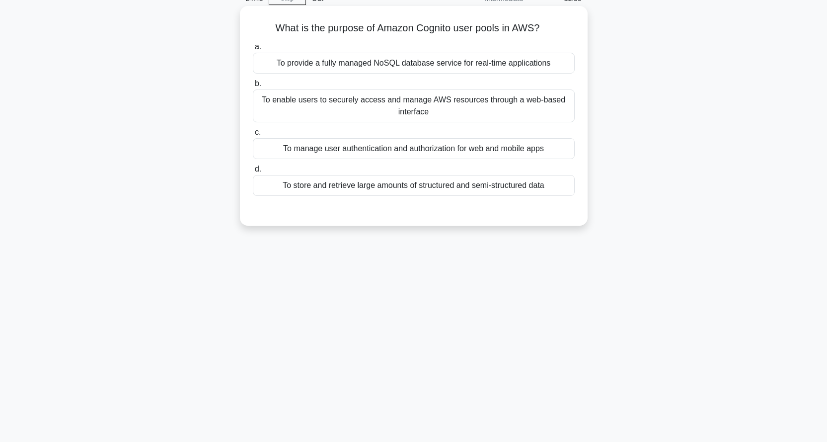
click at [400, 66] on div "To provide a fully managed NoSQL database service for real-time applications" at bounding box center [414, 63] width 322 height 21
click at [253, 50] on input "a. To provide a fully managed NoSQL database service for real-time applications" at bounding box center [253, 47] width 0 height 6
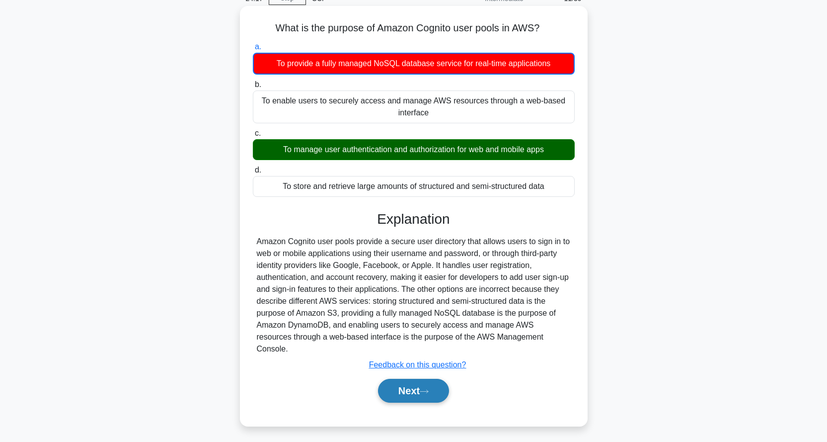
click at [416, 379] on button "Next" at bounding box center [413, 390] width 71 height 24
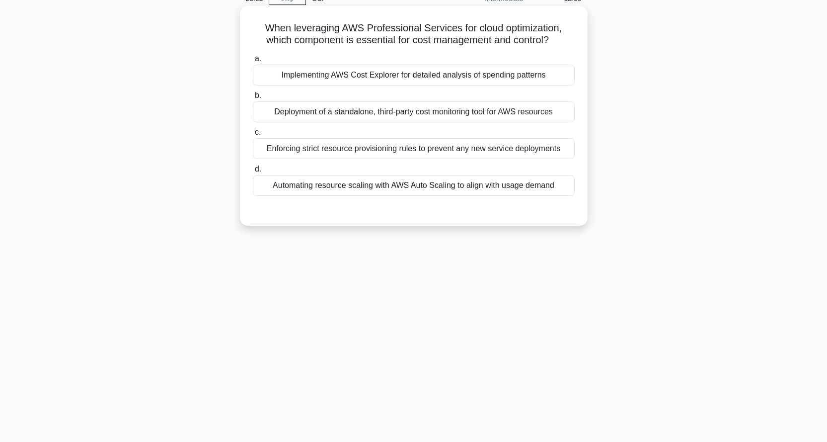
click at [402, 187] on div "Automating resource scaling with AWS Auto Scaling to align with usage demand" at bounding box center [414, 185] width 322 height 21
click at [253, 172] on input "d. Automating resource scaling with AWS Auto Scaling to align with usage demand" at bounding box center [253, 169] width 0 height 6
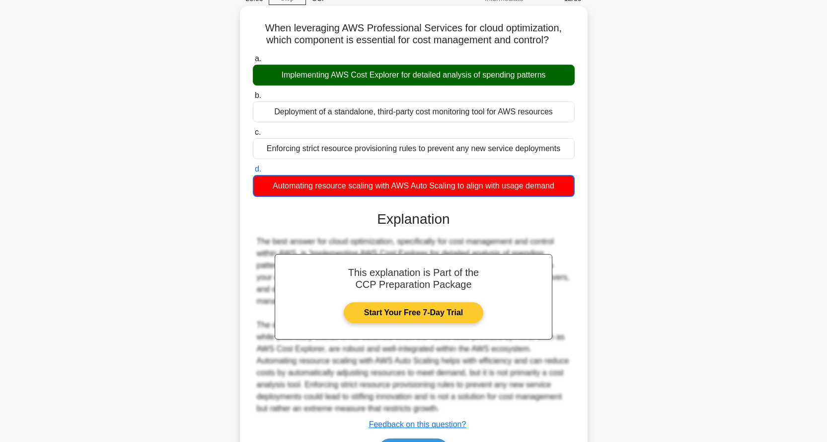
scroll to position [113, 0]
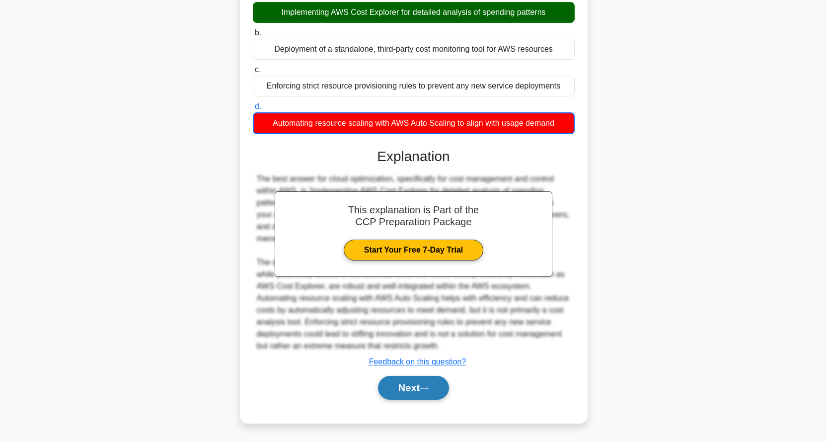
click at [421, 386] on button "Next" at bounding box center [413, 387] width 71 height 24
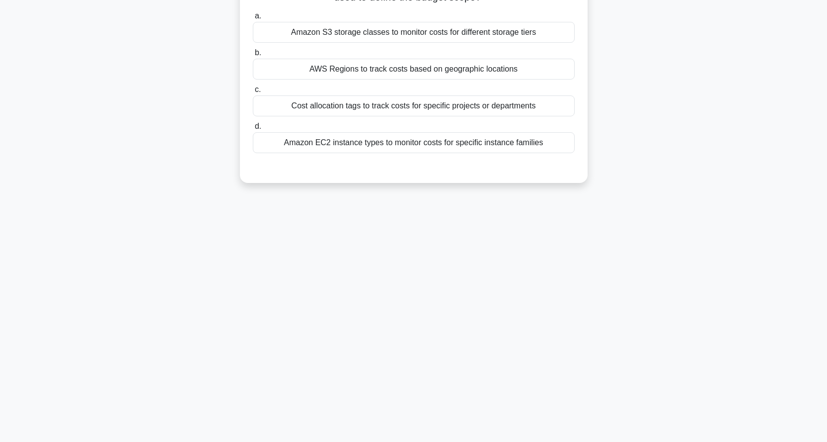
scroll to position [0, 0]
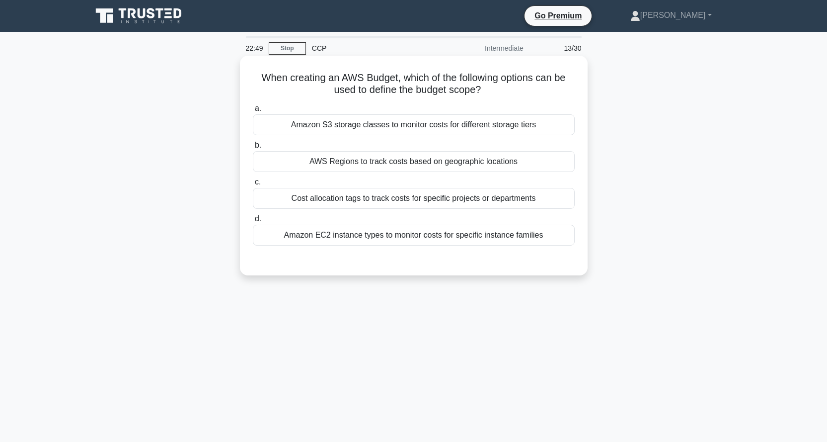
click at [450, 201] on div "Cost allocation tags to track costs for specific projects or departments" at bounding box center [414, 198] width 322 height 21
click at [253, 185] on input "c. Cost allocation tags to track costs for specific projects or departments" at bounding box center [253, 182] width 0 height 6
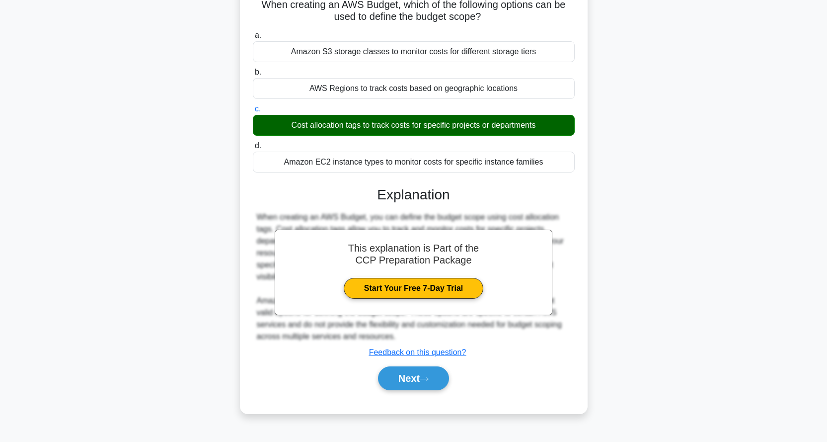
scroll to position [95, 0]
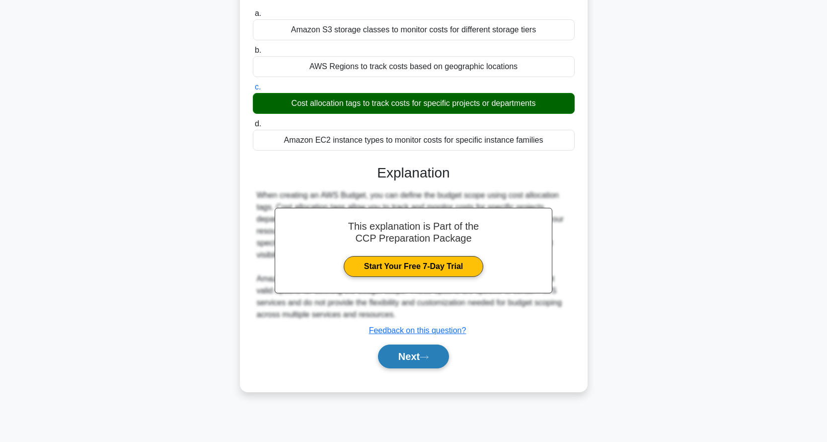
click at [418, 356] on button "Next" at bounding box center [413, 356] width 71 height 24
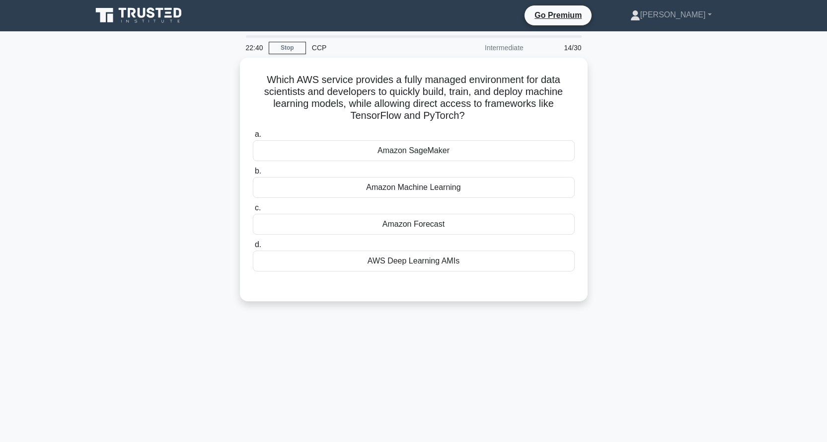
scroll to position [0, 0]
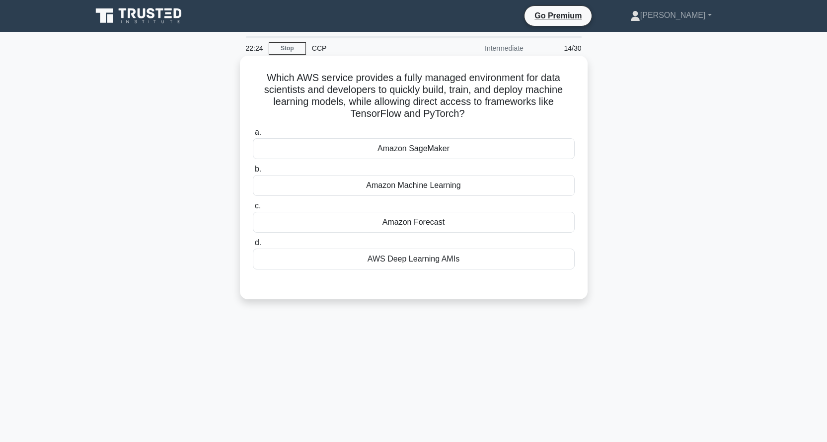
click at [422, 184] on div "Amazon Machine Learning" at bounding box center [414, 185] width 322 height 21
click at [253, 172] on input "b. Amazon Machine Learning" at bounding box center [253, 169] width 0 height 6
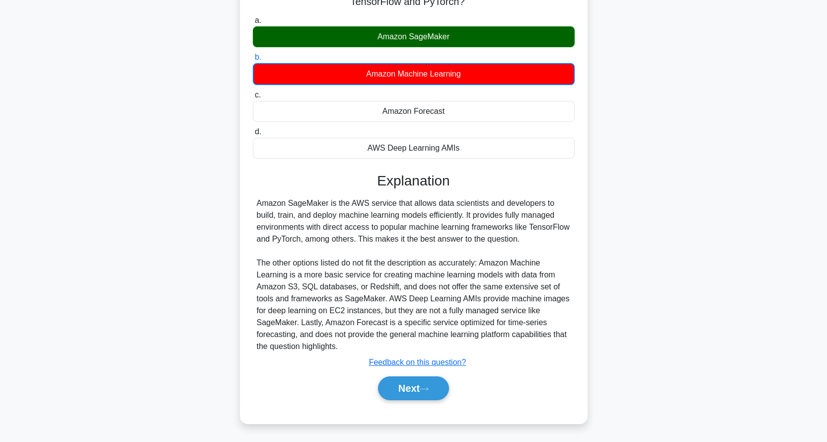
scroll to position [113, 0]
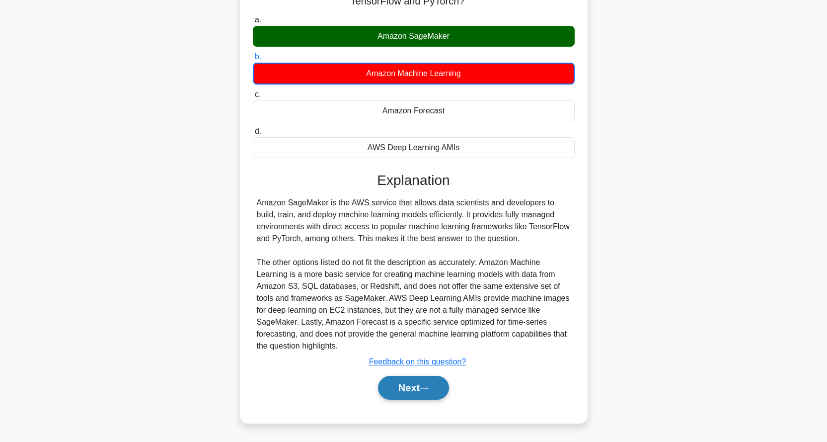
click at [412, 382] on button "Next" at bounding box center [413, 387] width 71 height 24
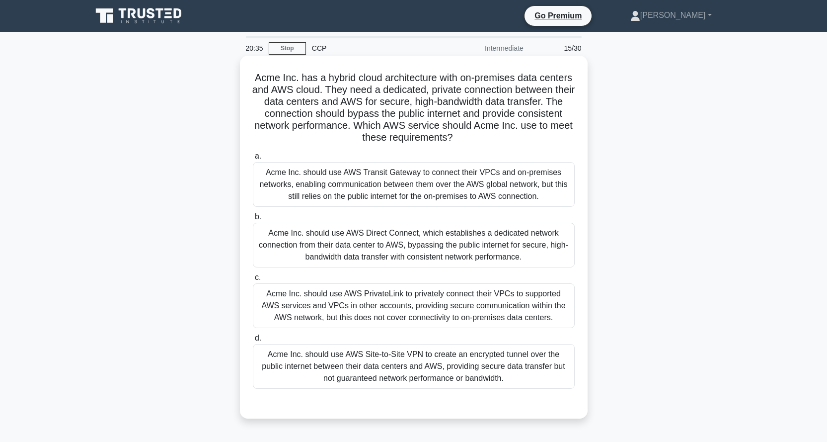
scroll to position [50, 0]
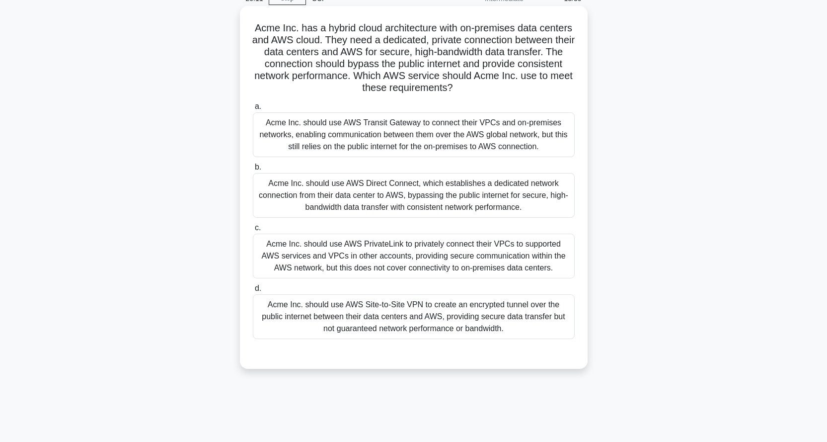
click at [405, 195] on div "Acme Inc. should use AWS Direct Connect, which establishes a dedicated network …" at bounding box center [414, 195] width 322 height 45
click at [253, 170] on input "b. Acme Inc. should use AWS Direct Connect, which establishes a dedicated netwo…" at bounding box center [253, 167] width 0 height 6
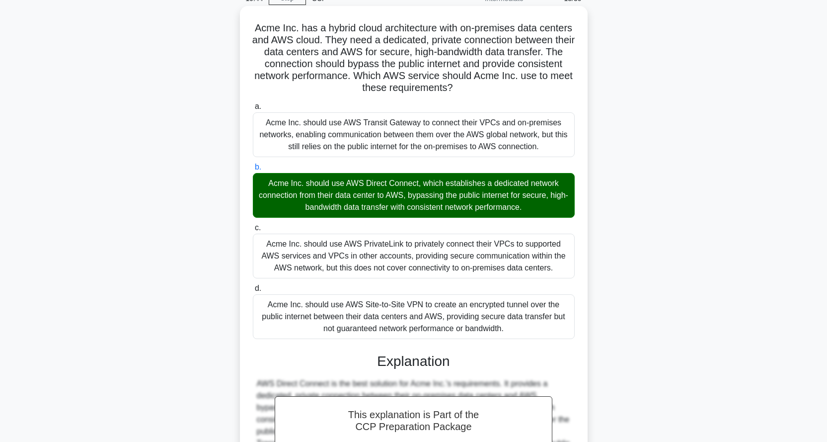
scroll to position [195, 0]
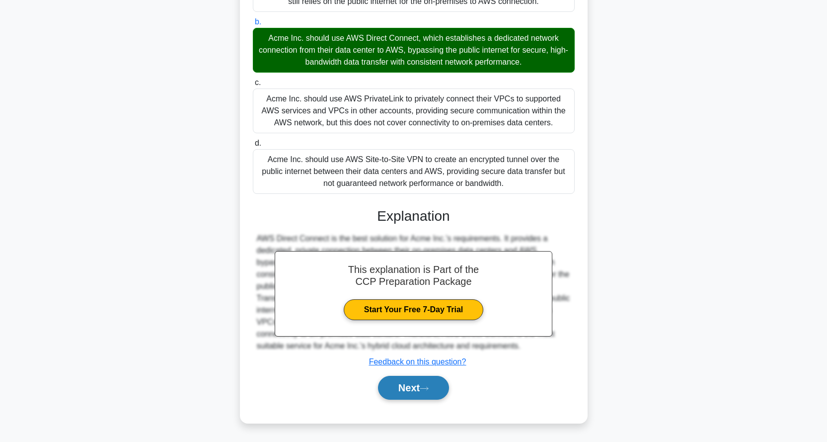
click at [422, 384] on button "Next" at bounding box center [413, 387] width 71 height 24
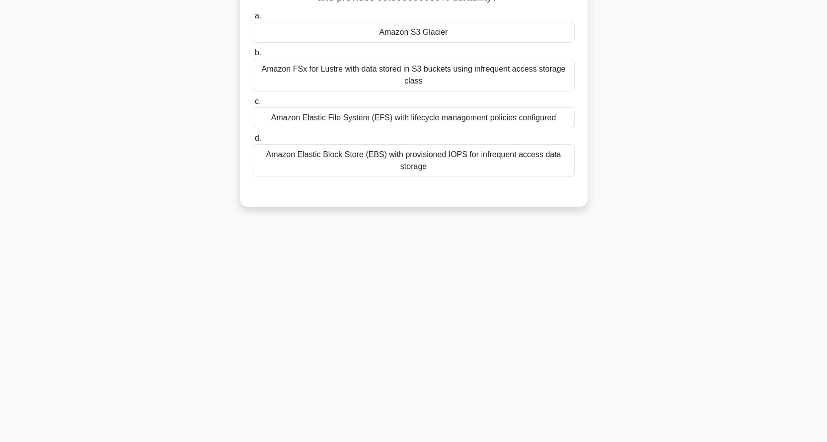
scroll to position [0, 0]
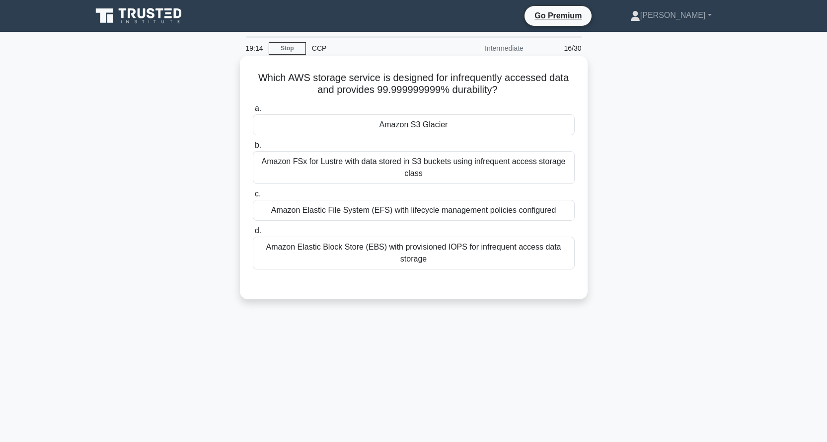
click at [448, 252] on div "Amazon Elastic Block Store (EBS) with provisioned IOPS for infrequent access da…" at bounding box center [414, 252] width 322 height 33
click at [253, 234] on input "d. Amazon Elastic Block Store (EBS) with provisioned IOPS for infrequent access…" at bounding box center [253, 230] width 0 height 6
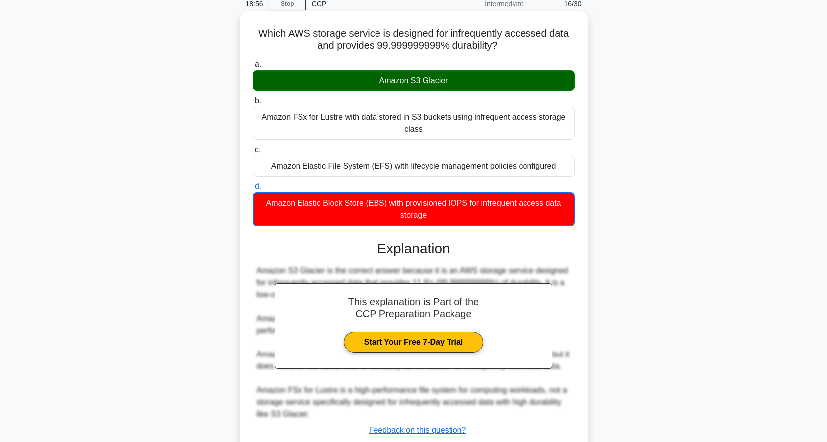
scroll to position [113, 0]
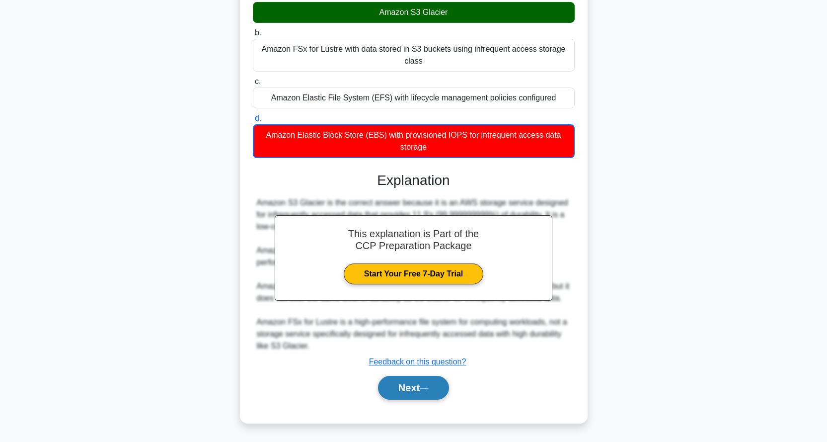
click at [426, 384] on button "Next" at bounding box center [413, 387] width 71 height 24
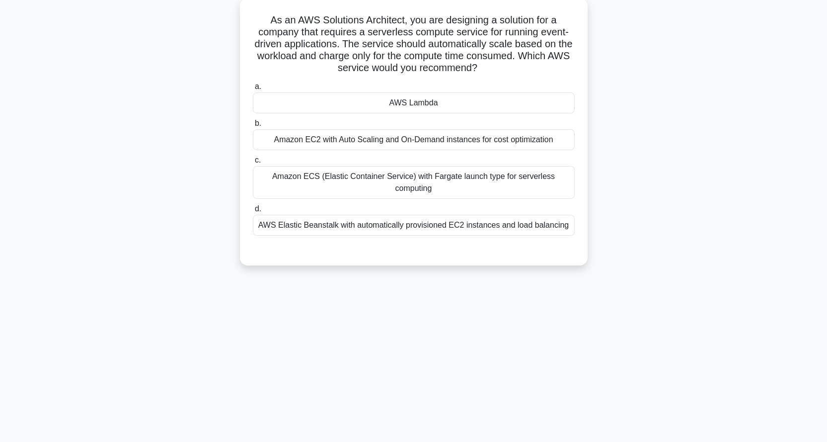
scroll to position [0, 0]
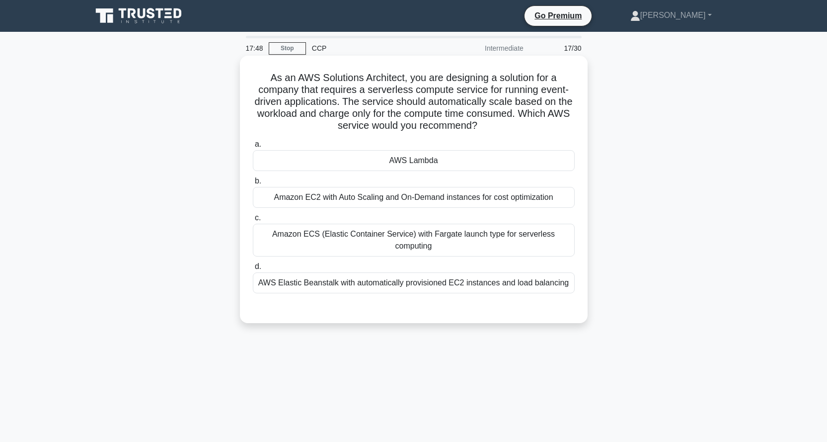
click at [353, 160] on div "AWS Lambda" at bounding box center [414, 160] width 322 height 21
click at [253, 148] on input "a. AWS Lambda" at bounding box center [253, 144] width 0 height 6
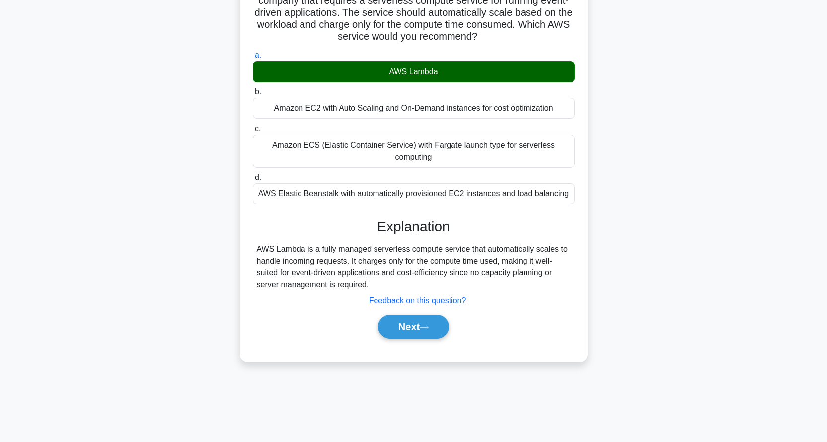
scroll to position [95, 0]
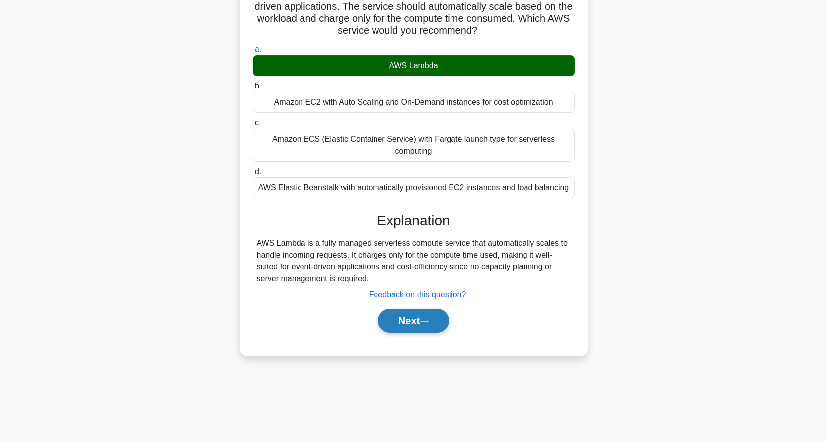
click at [398, 308] on button "Next" at bounding box center [413, 320] width 71 height 24
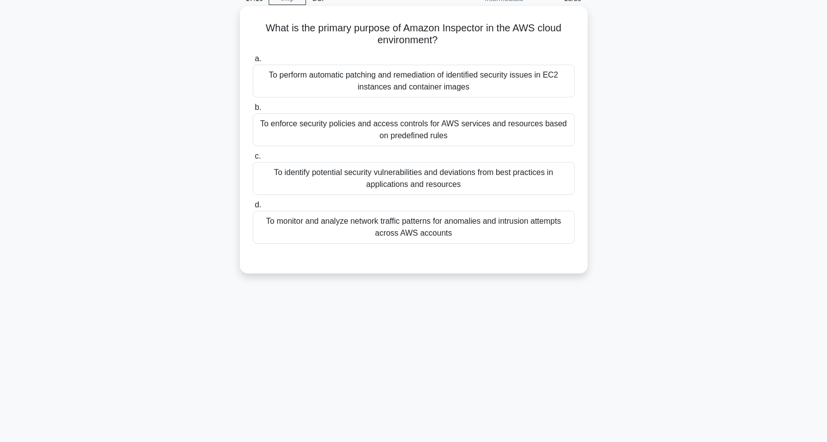
scroll to position [0, 0]
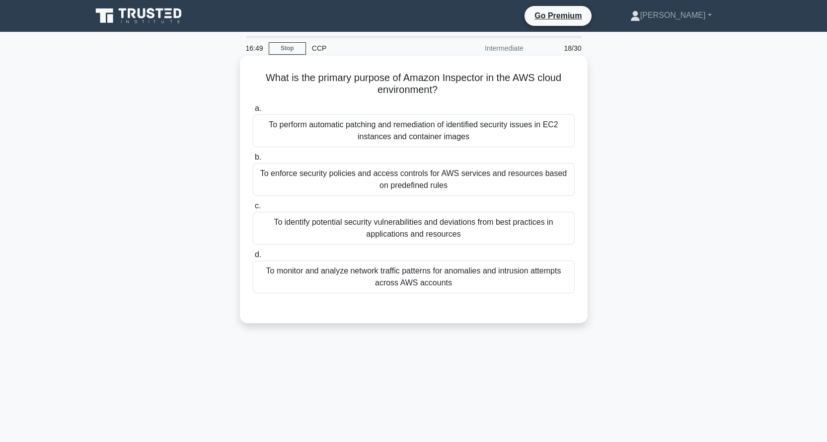
click at [414, 278] on div "To monitor and analyze network traffic patterns for anomalies and intrusion att…" at bounding box center [414, 276] width 322 height 33
click at [253, 258] on input "d. To monitor and analyze network traffic patterns for anomalies and intrusion …" at bounding box center [253, 254] width 0 height 6
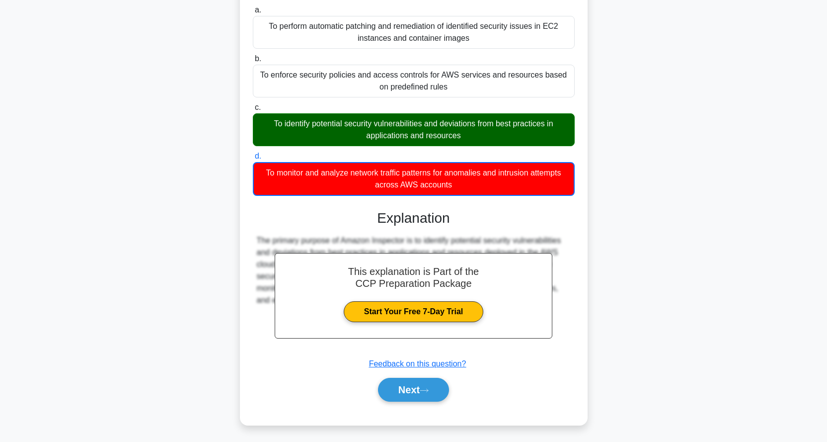
scroll to position [101, 0]
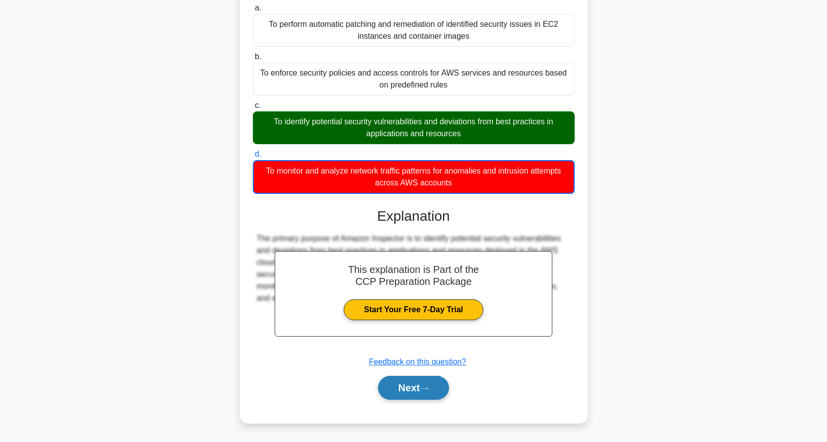
click at [408, 387] on button "Next" at bounding box center [413, 387] width 71 height 24
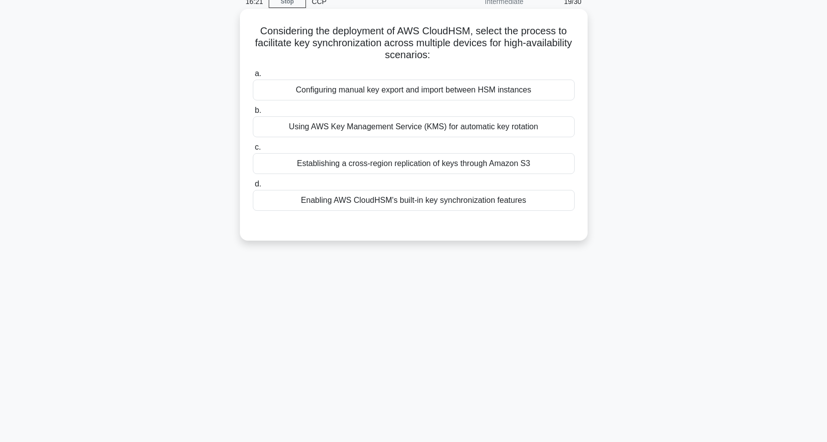
scroll to position [0, 0]
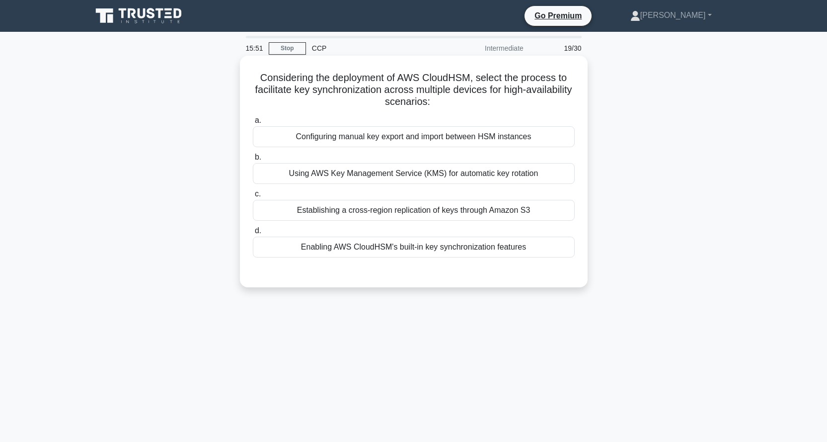
click at [397, 247] on div "Enabling AWS CloudHSM's built-in key synchronization features" at bounding box center [414, 246] width 322 height 21
click at [253, 234] on input "d. Enabling AWS CloudHSM's built-in key synchronization features" at bounding box center [253, 230] width 0 height 6
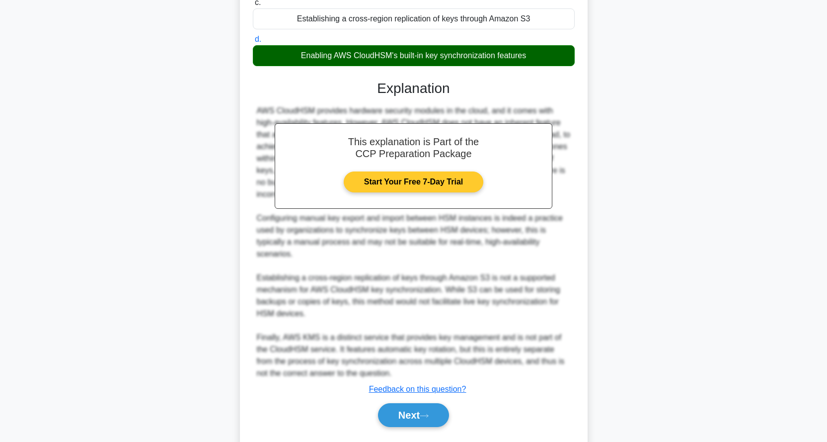
scroll to position [199, 0]
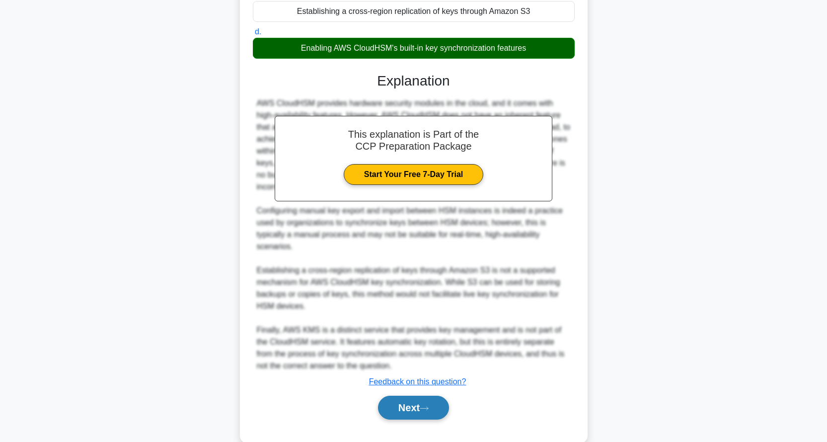
click at [410, 395] on button "Next" at bounding box center [413, 407] width 71 height 24
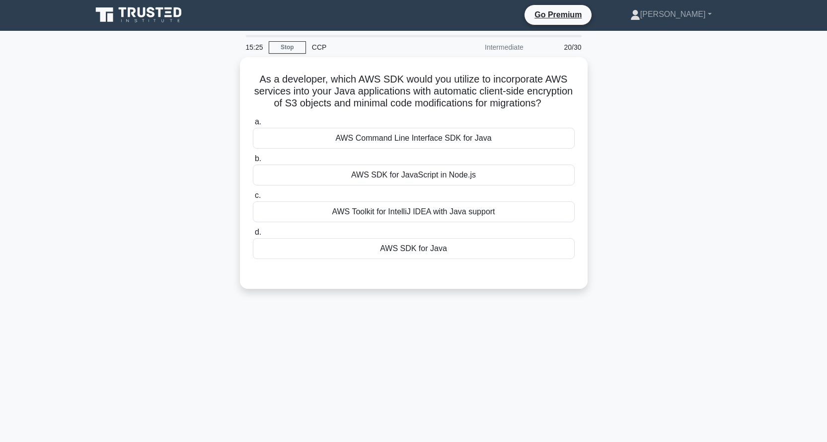
scroll to position [0, 0]
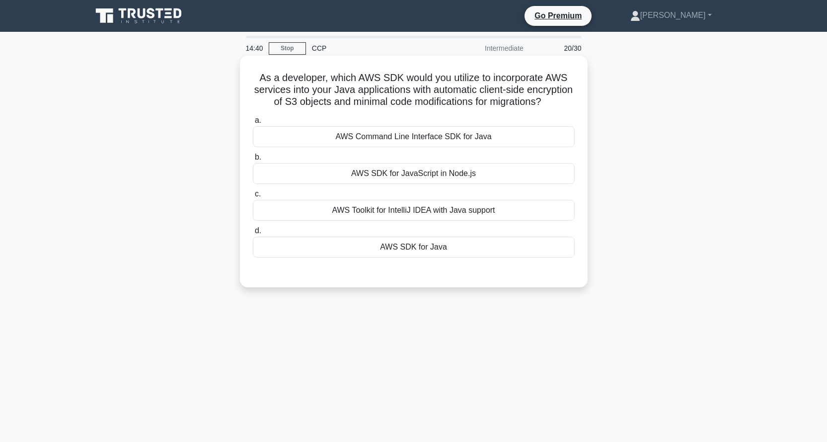
click at [409, 257] on div "AWS SDK for Java" at bounding box center [414, 246] width 322 height 21
click at [253, 234] on input "d. AWS SDK for Java" at bounding box center [253, 230] width 0 height 6
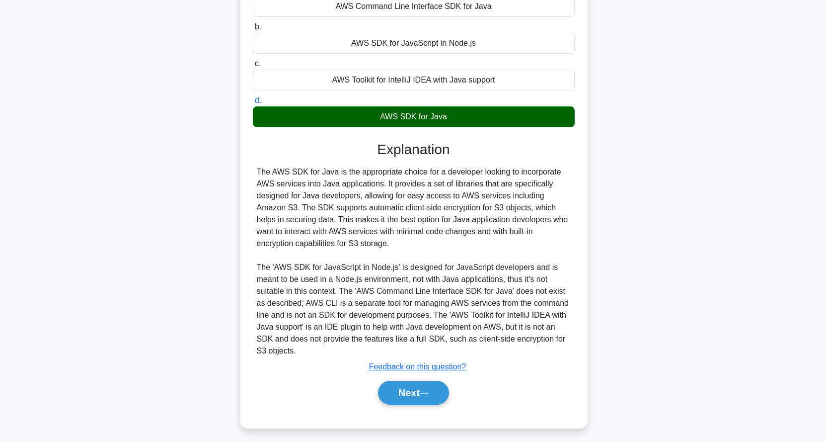
scroll to position [136, 0]
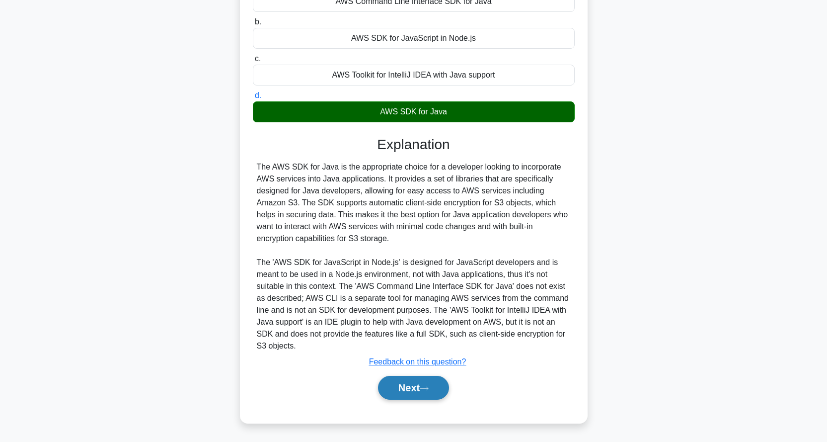
click at [413, 384] on button "Next" at bounding box center [413, 387] width 71 height 24
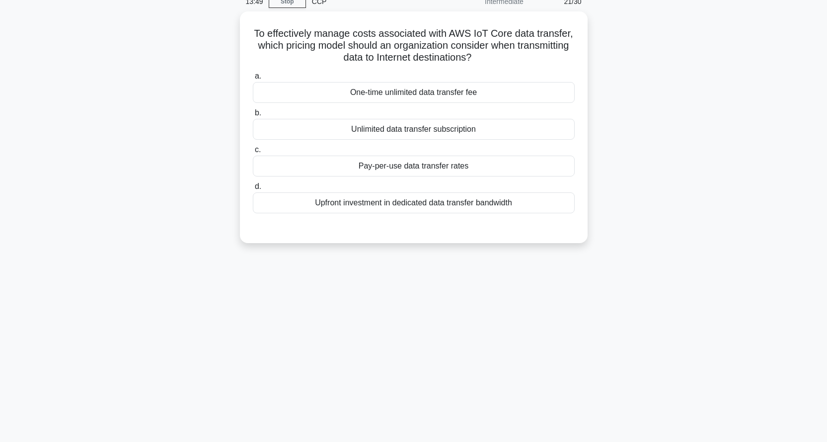
scroll to position [0, 0]
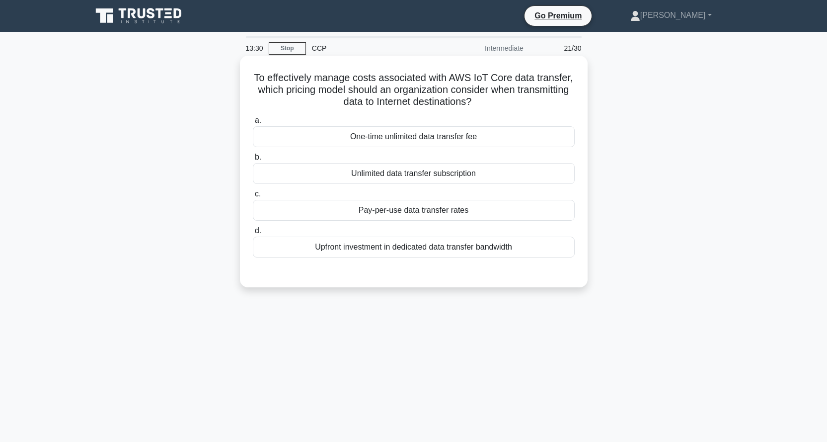
click at [418, 245] on div "Upfront investment in dedicated data transfer bandwidth" at bounding box center [414, 246] width 322 height 21
click at [253, 234] on input "d. Upfront investment in dedicated data transfer bandwidth" at bounding box center [253, 230] width 0 height 6
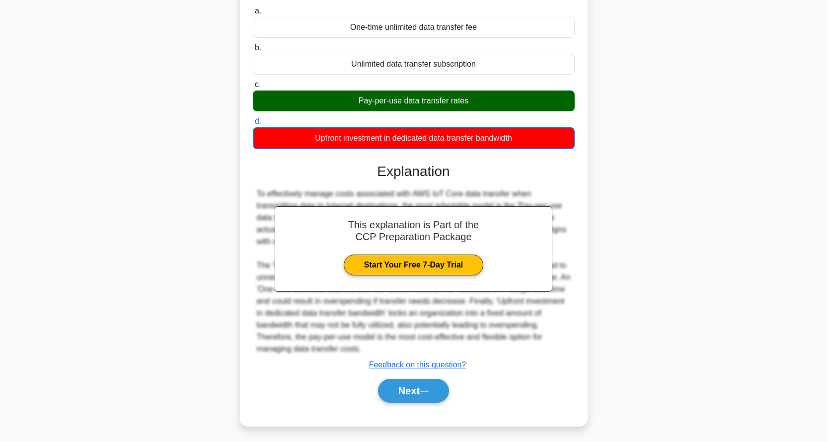
scroll to position [113, 0]
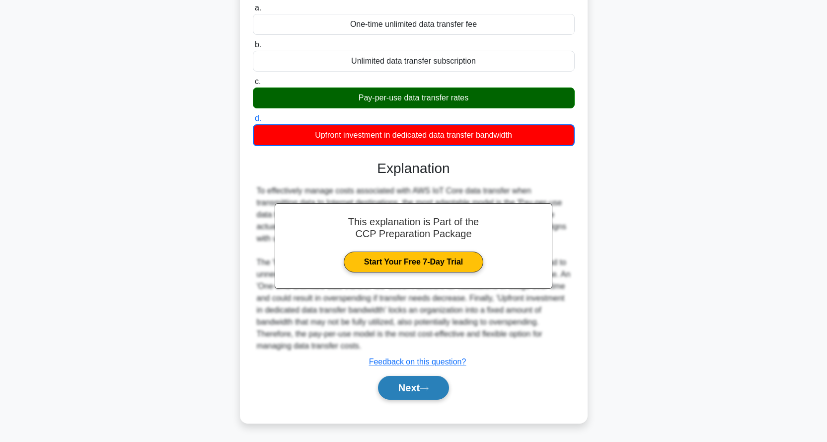
click at [421, 388] on button "Next" at bounding box center [413, 387] width 71 height 24
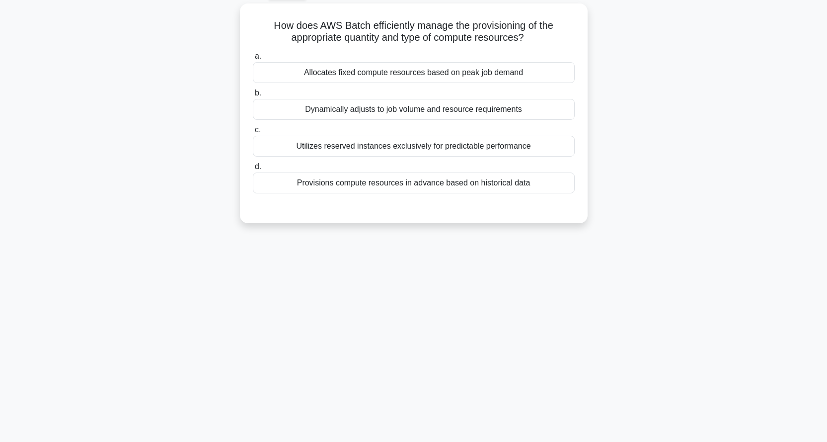
scroll to position [0, 0]
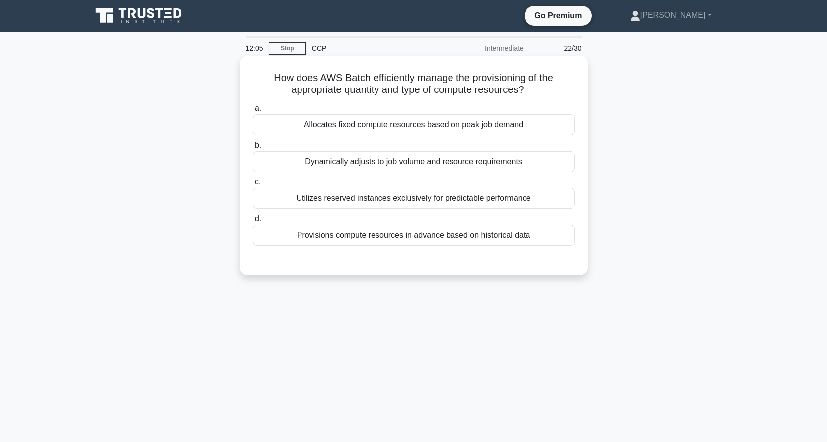
click at [432, 197] on div "Utilizes reserved instances exclusively for predictable performance" at bounding box center [414, 198] width 322 height 21
click at [253, 185] on input "c. Utilizes reserved instances exclusively for predictable performance" at bounding box center [253, 182] width 0 height 6
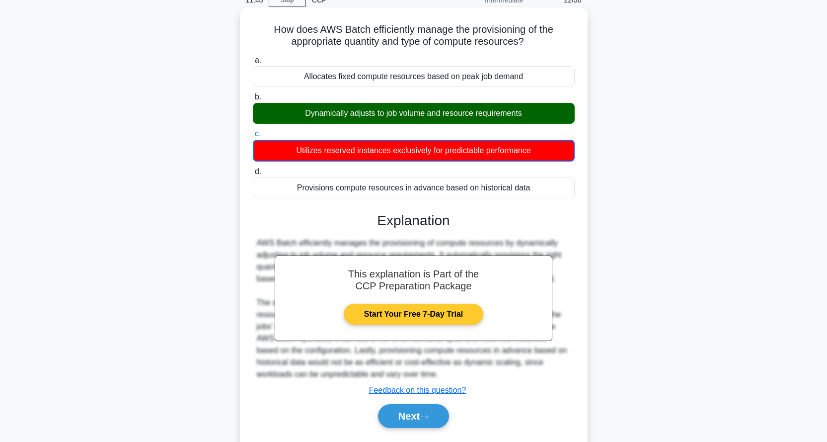
scroll to position [95, 0]
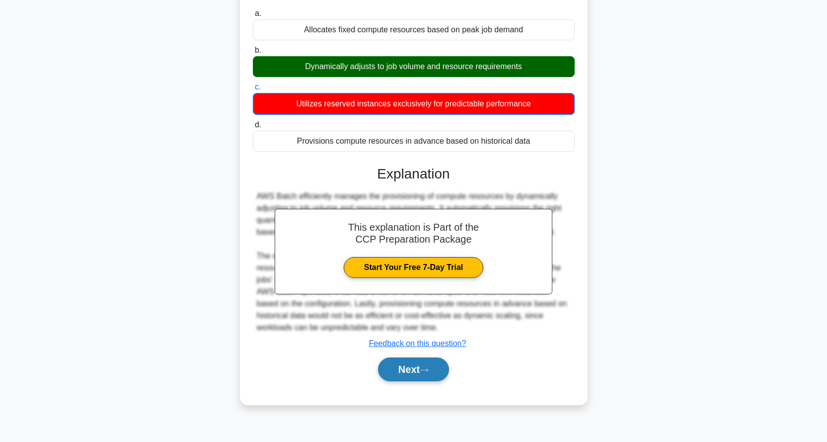
click at [409, 365] on button "Next" at bounding box center [413, 369] width 71 height 24
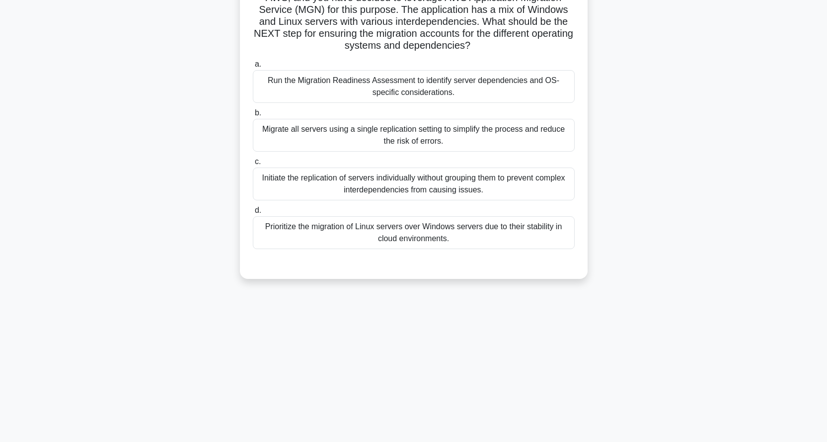
scroll to position [0, 0]
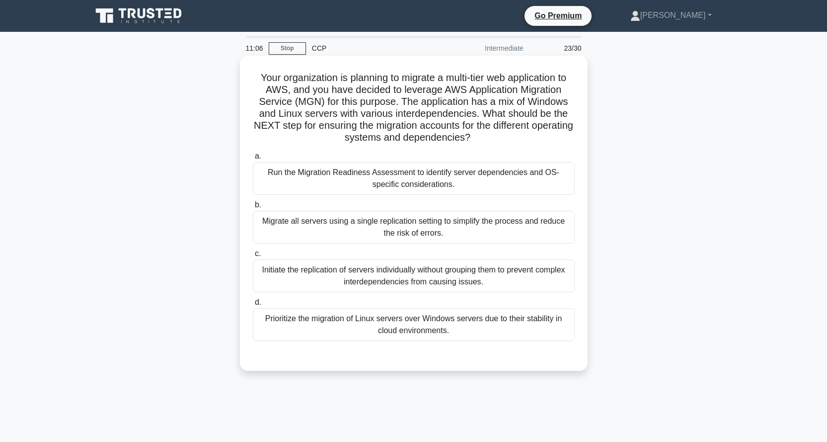
click at [425, 179] on div "Run the Migration Readiness Assessment to identify server dependencies and OS-s…" at bounding box center [414, 178] width 322 height 33
click at [253, 159] on input "a. Run the Migration Readiness Assessment to identify server dependencies and O…" at bounding box center [253, 156] width 0 height 6
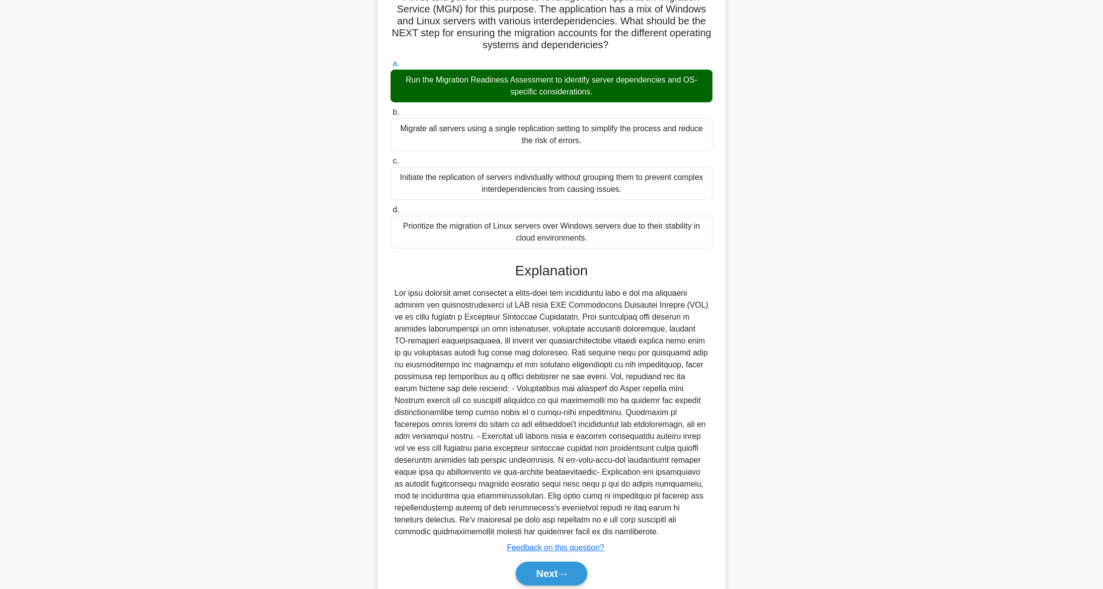
scroll to position [133, 0]
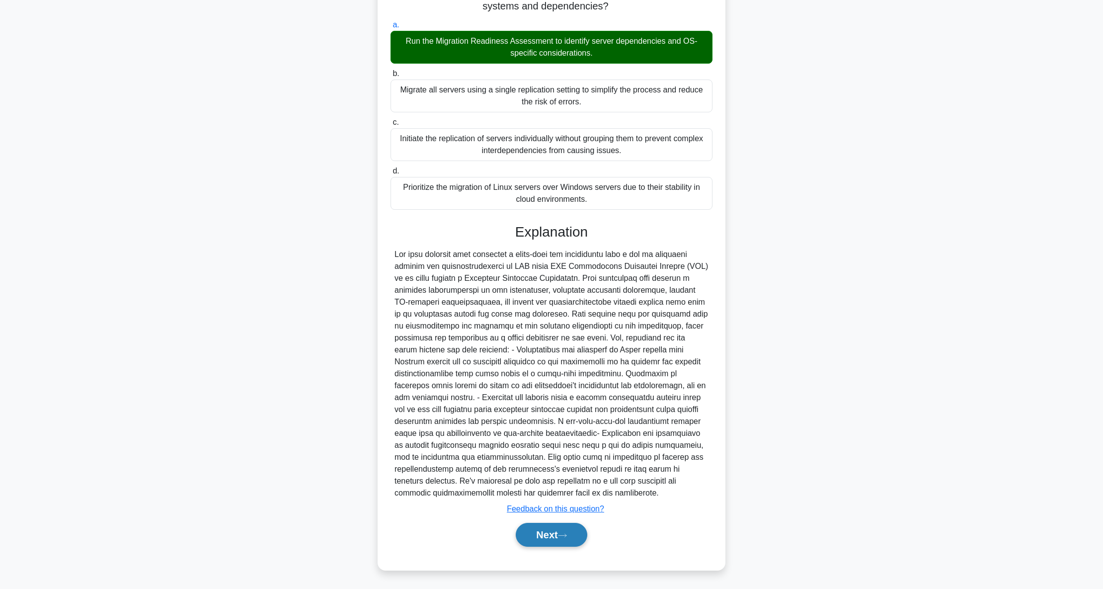
click at [544, 441] on button "Next" at bounding box center [551, 534] width 71 height 24
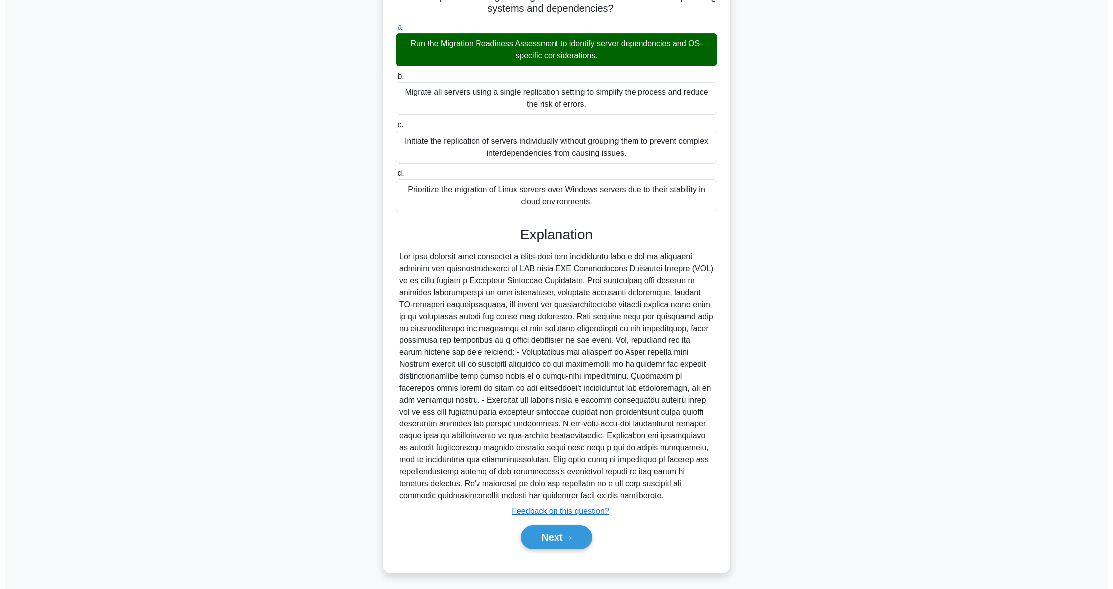
scroll to position [0, 0]
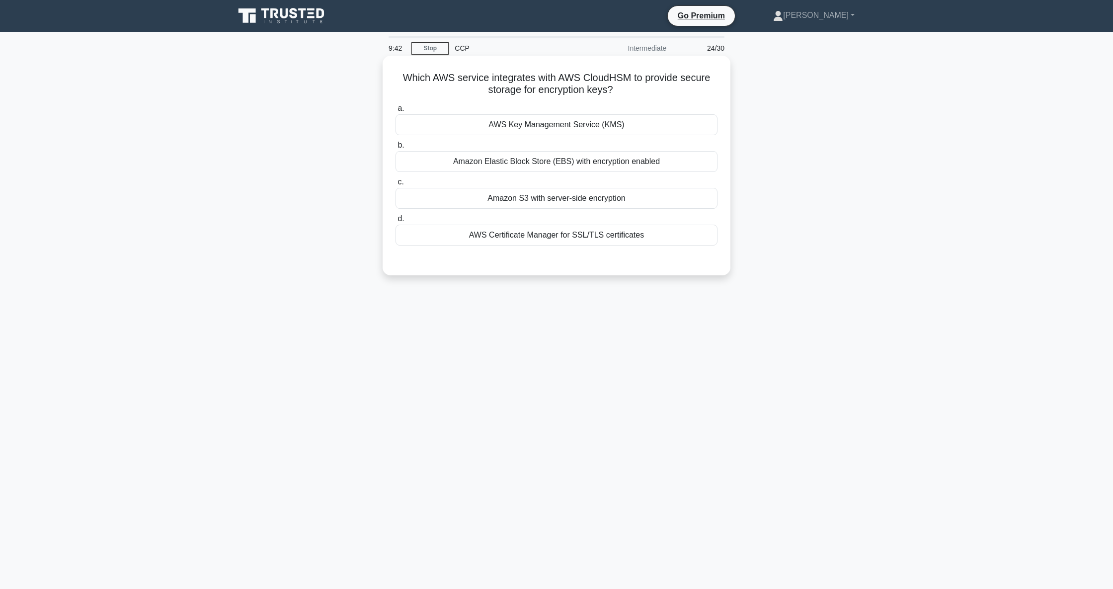
click at [571, 127] on div "AWS Key Management Service (KMS)" at bounding box center [556, 124] width 322 height 21
click at [395, 112] on input "a. AWS Key Management Service (KMS)" at bounding box center [395, 108] width 0 height 6
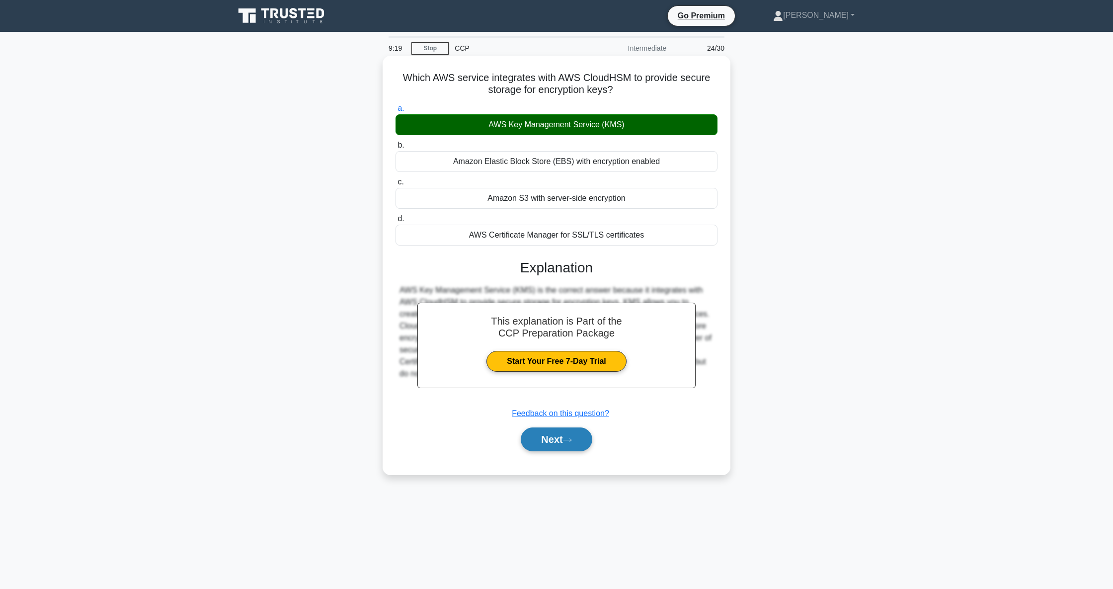
click at [548, 441] on button "Next" at bounding box center [556, 439] width 71 height 24
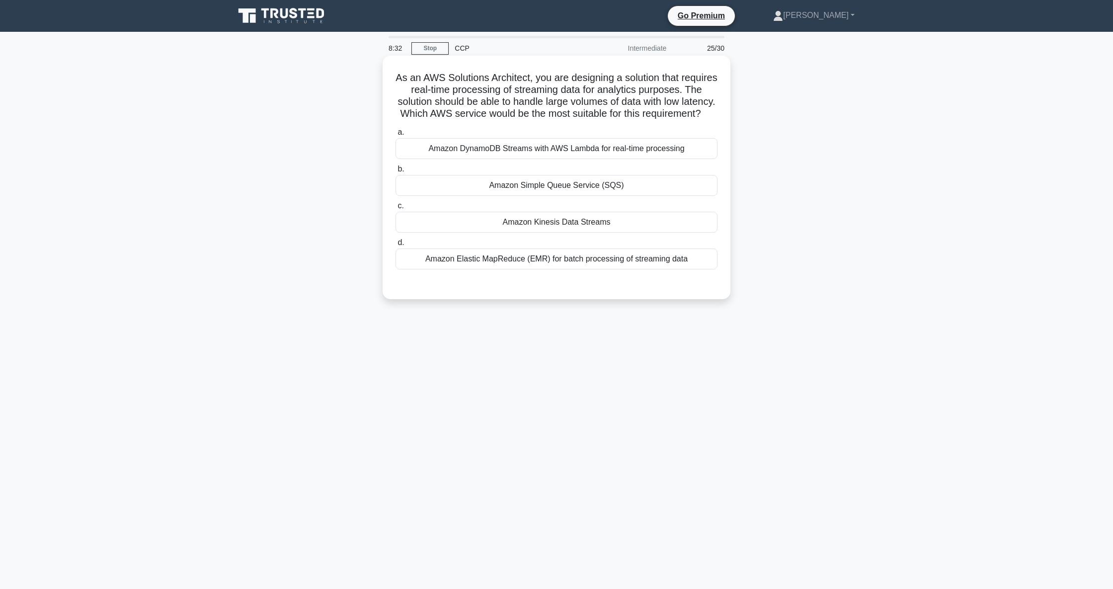
click at [618, 159] on div "Amazon DynamoDB Streams with AWS Lambda for real-time processing" at bounding box center [556, 148] width 322 height 21
click at [395, 136] on input "a. Amazon DynamoDB Streams with AWS Lambda for real-time processing" at bounding box center [395, 132] width 0 height 6
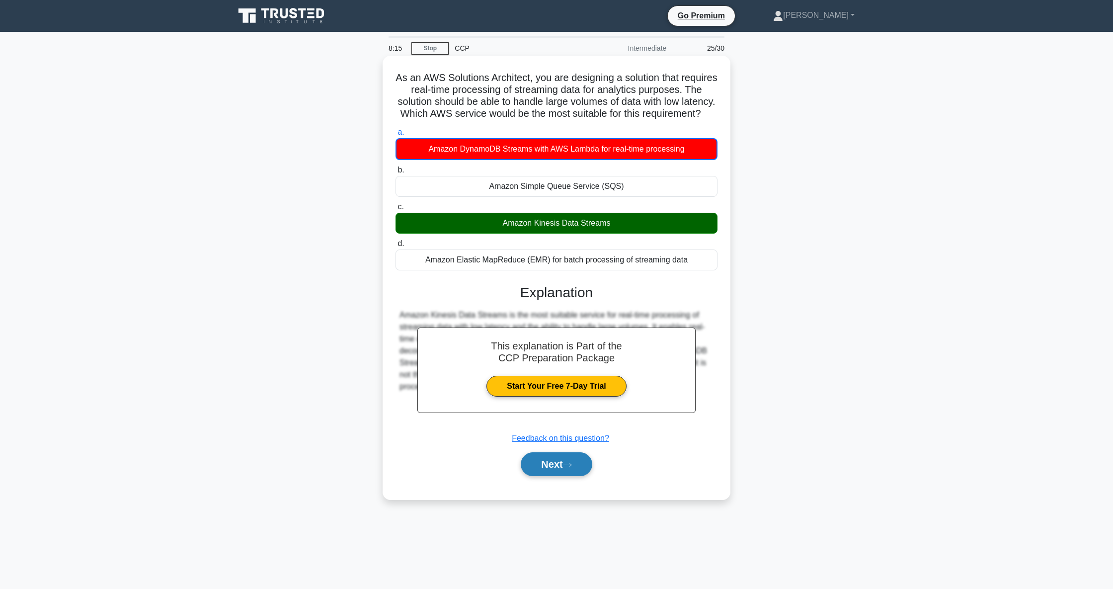
click at [558, 441] on button "Next" at bounding box center [556, 464] width 71 height 24
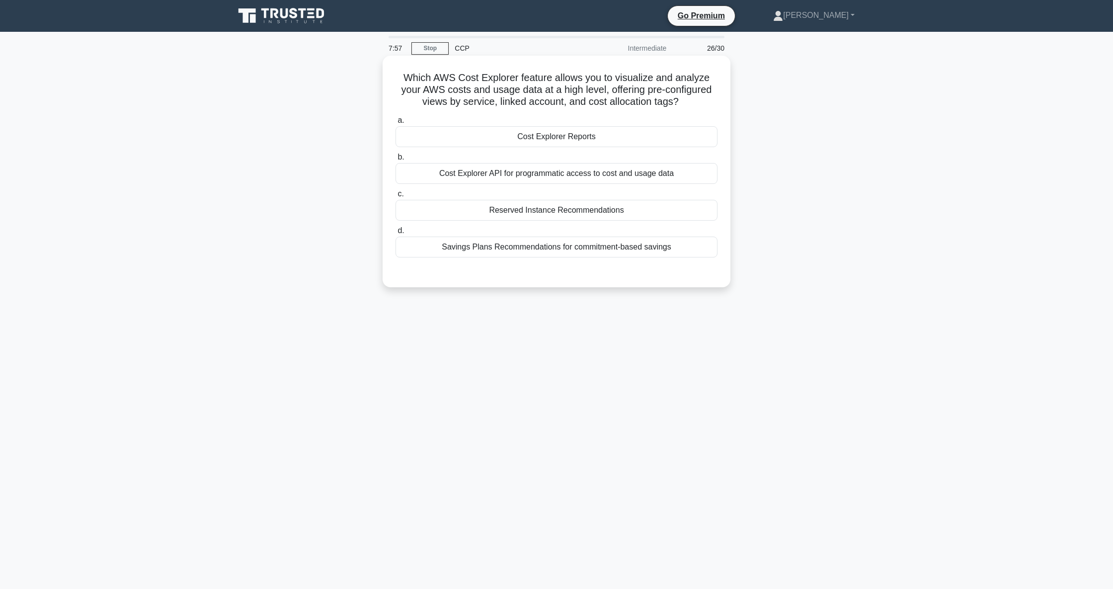
click at [564, 136] on div "Cost Explorer Reports" at bounding box center [556, 136] width 322 height 21
click at [395, 124] on input "a. Cost Explorer Reports" at bounding box center [395, 120] width 0 height 6
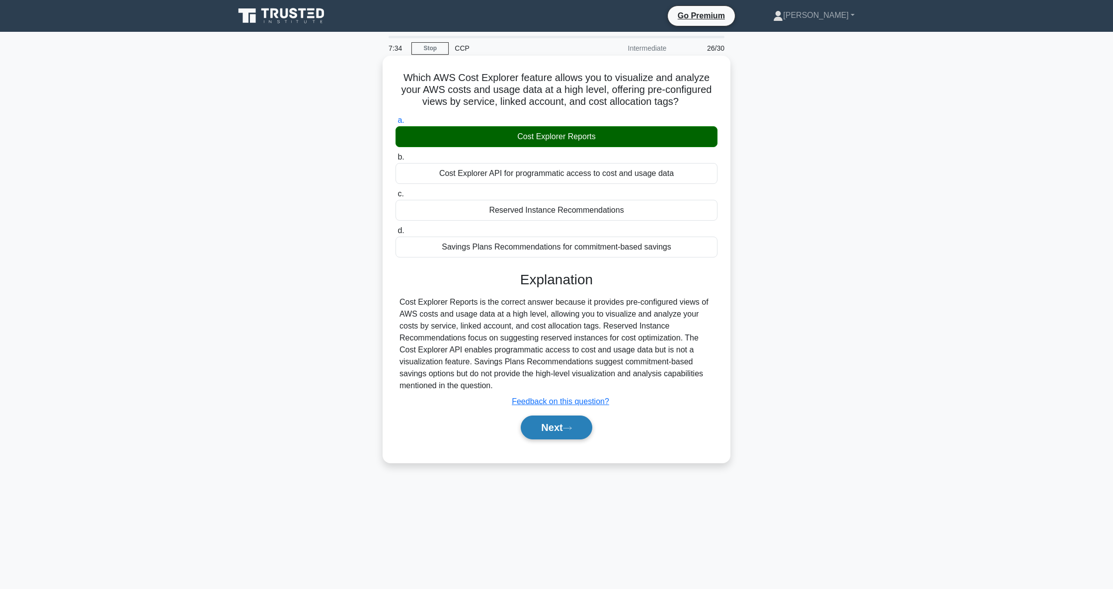
click at [557, 430] on button "Next" at bounding box center [556, 427] width 71 height 24
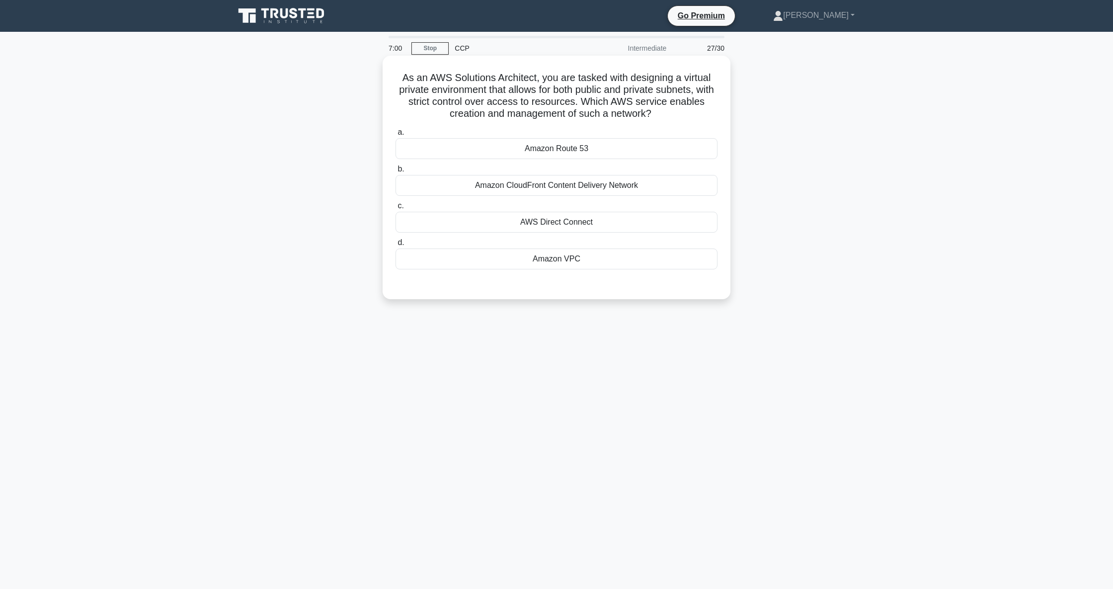
click at [561, 187] on div "Amazon CloudFront Content Delivery Network" at bounding box center [556, 185] width 322 height 21
click at [395, 172] on input "b. Amazon CloudFront Content Delivery Network" at bounding box center [395, 169] width 0 height 6
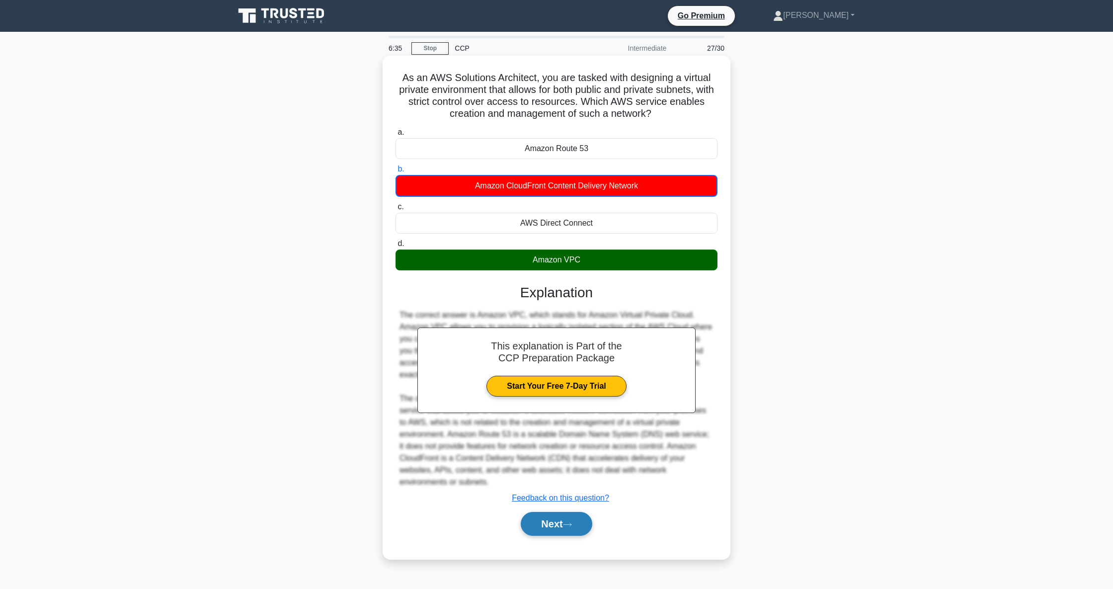
click at [560, 441] on button "Next" at bounding box center [556, 524] width 71 height 24
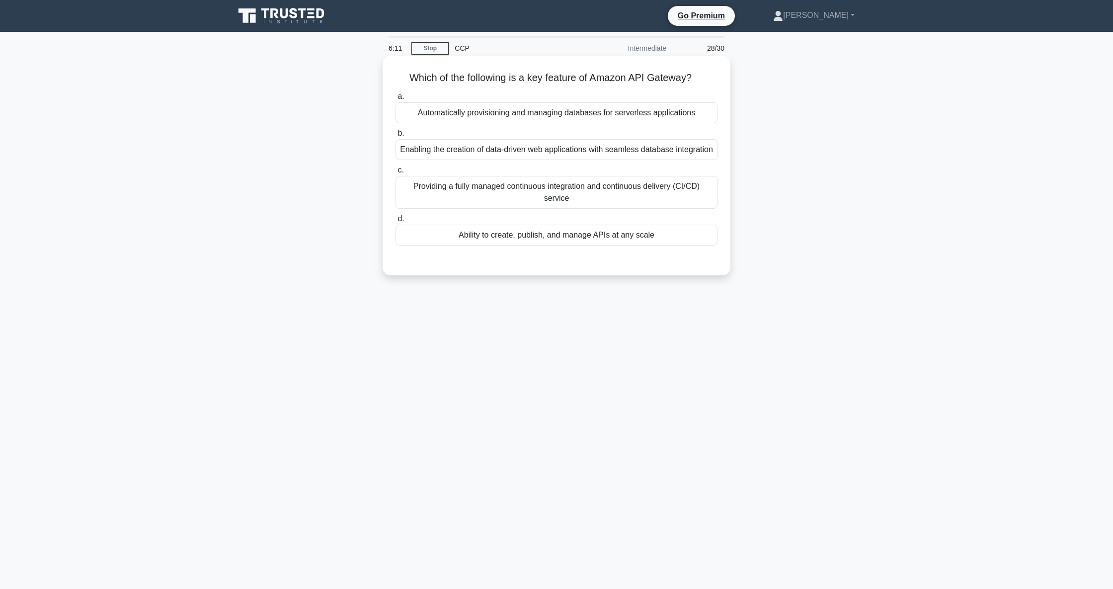
click at [559, 234] on div "Ability to create, publish, and manage APIs at any scale" at bounding box center [556, 234] width 322 height 21
click at [395, 222] on input "d. Ability to create, publish, and manage APIs at any scale" at bounding box center [395, 219] width 0 height 6
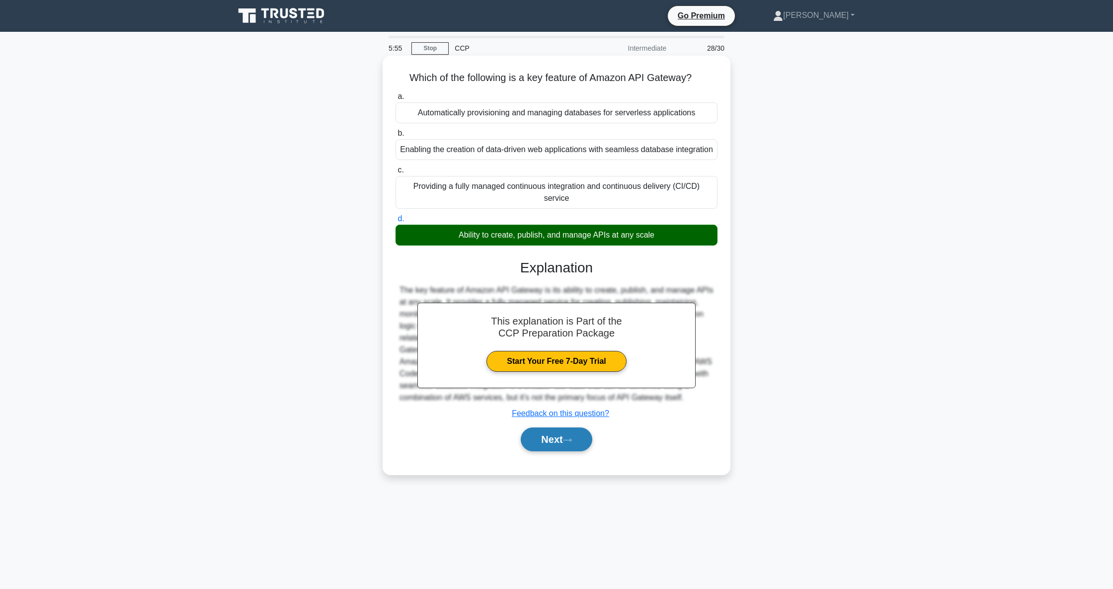
click at [566, 441] on icon at bounding box center [567, 439] width 9 height 5
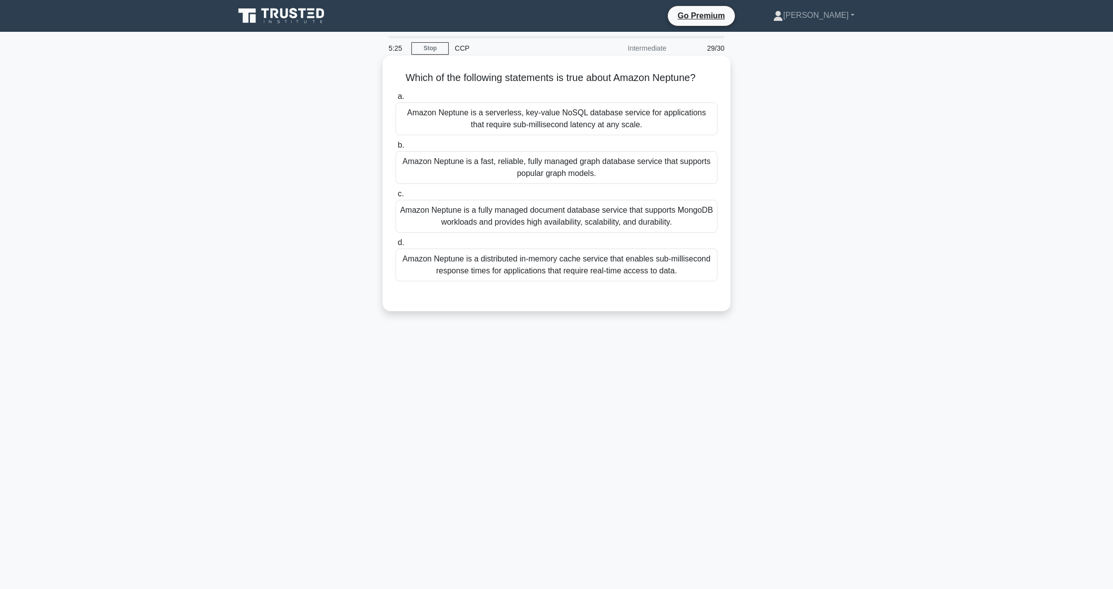
click at [570, 264] on div "Amazon Neptune is a distributed in-memory cache service that enables sub-millis…" at bounding box center [556, 264] width 322 height 33
click at [395, 246] on input "d. Amazon Neptune is a distributed in-memory cache service that enables sub-mil…" at bounding box center [395, 242] width 0 height 6
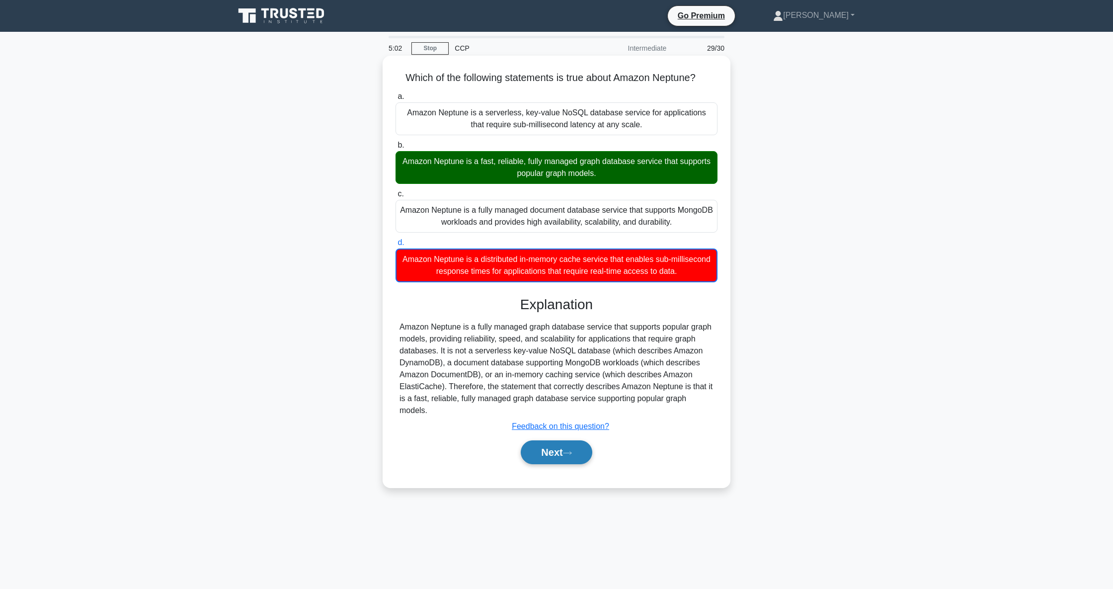
click at [550, 441] on button "Next" at bounding box center [556, 452] width 71 height 24
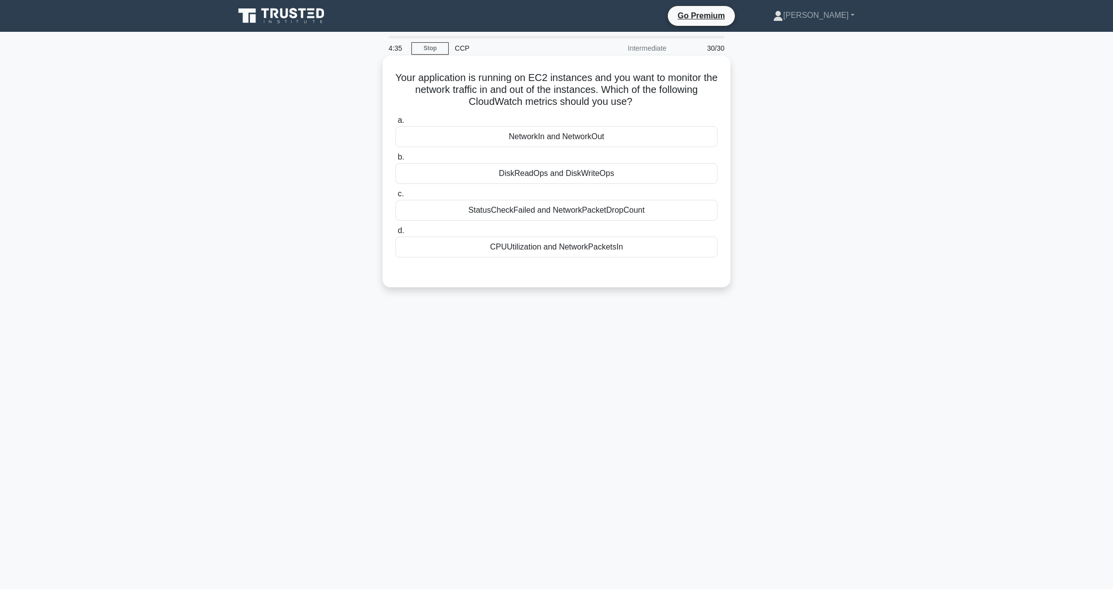
click at [584, 137] on div "NetworkIn and NetworkOut" at bounding box center [556, 136] width 322 height 21
click at [395, 124] on input "a. NetworkIn and NetworkOut" at bounding box center [395, 120] width 0 height 6
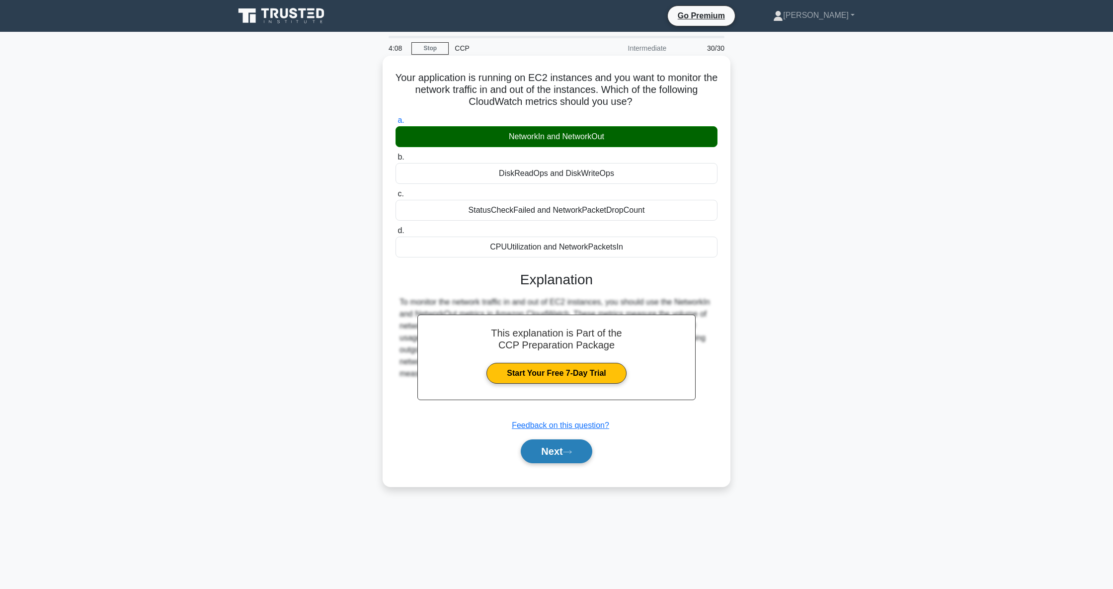
click at [539, 441] on button "Next" at bounding box center [556, 451] width 71 height 24
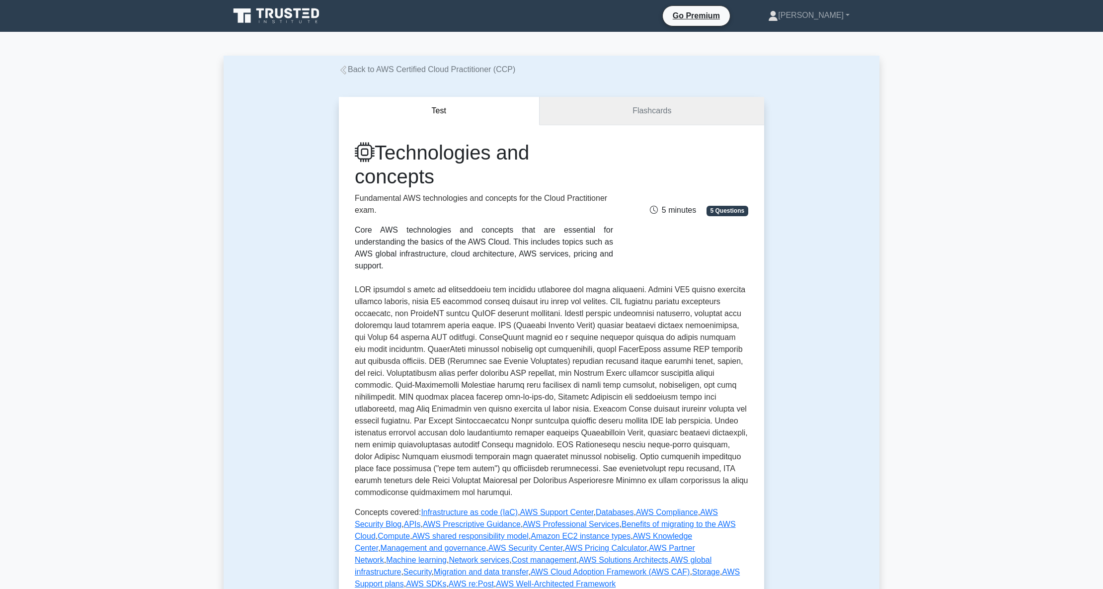
click at [626, 111] on link "Flashcards" at bounding box center [651, 111] width 224 height 28
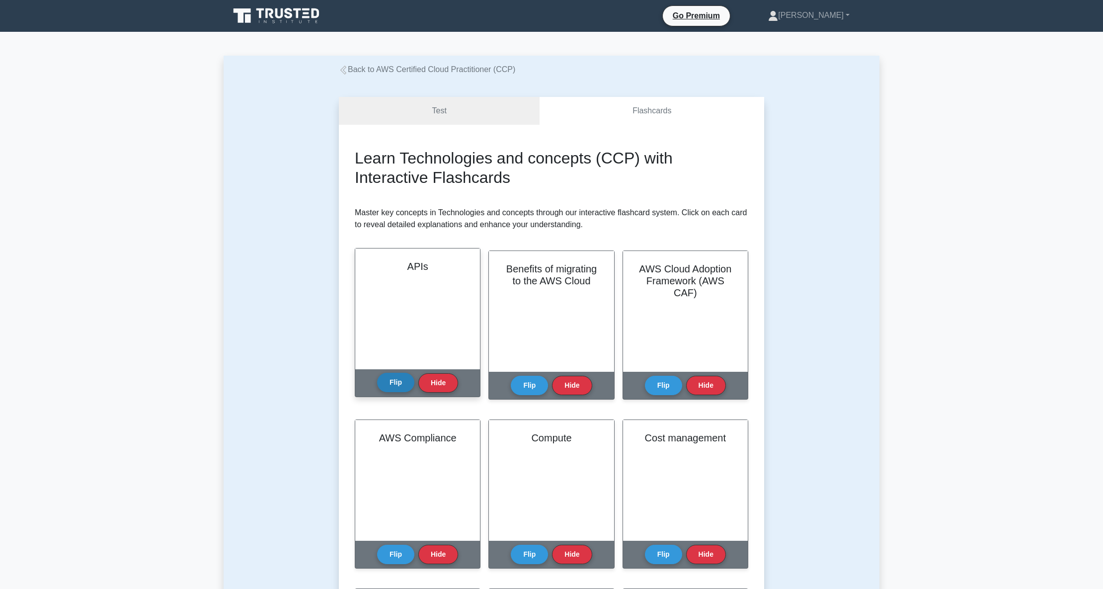
click at [397, 385] on button "Flip" at bounding box center [395, 382] width 37 height 19
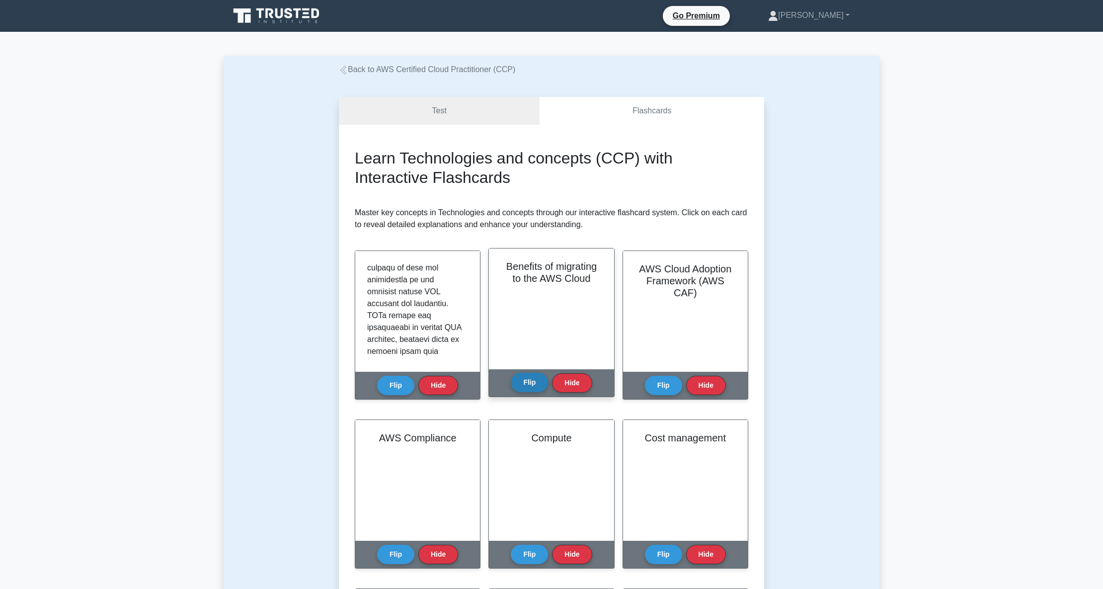
click at [520, 382] on button "Flip" at bounding box center [529, 382] width 37 height 19
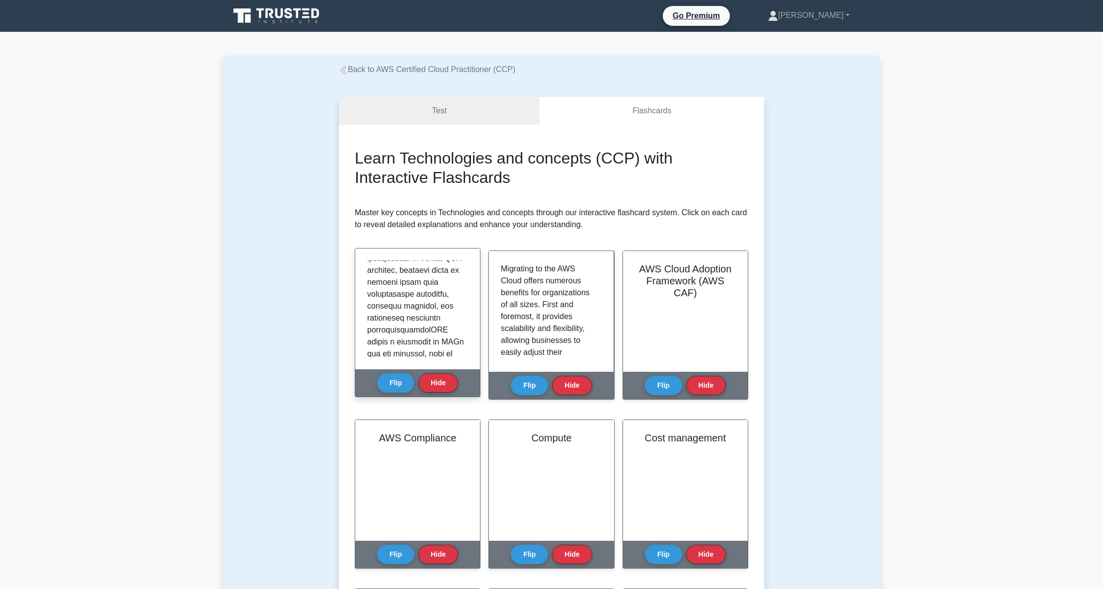
scroll to position [265, 0]
